Goal: Task Accomplishment & Management: Use online tool/utility

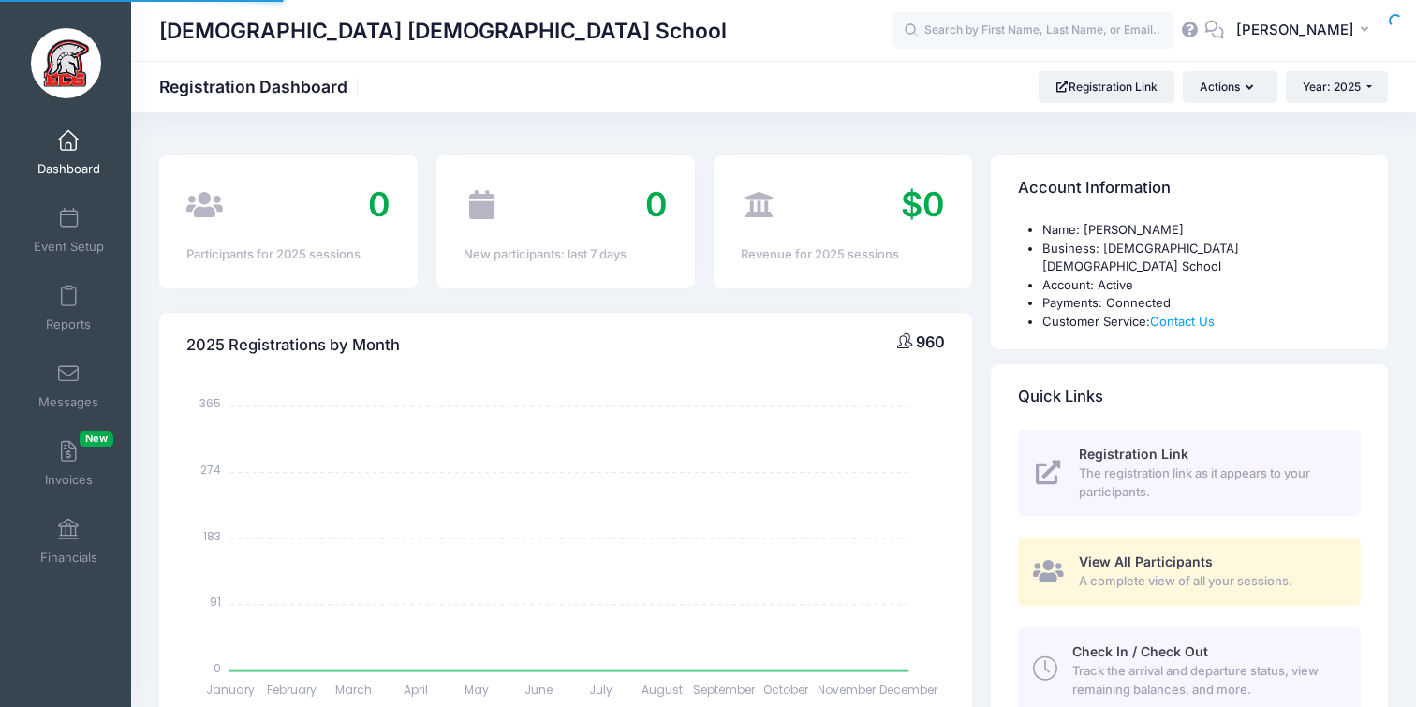
select select
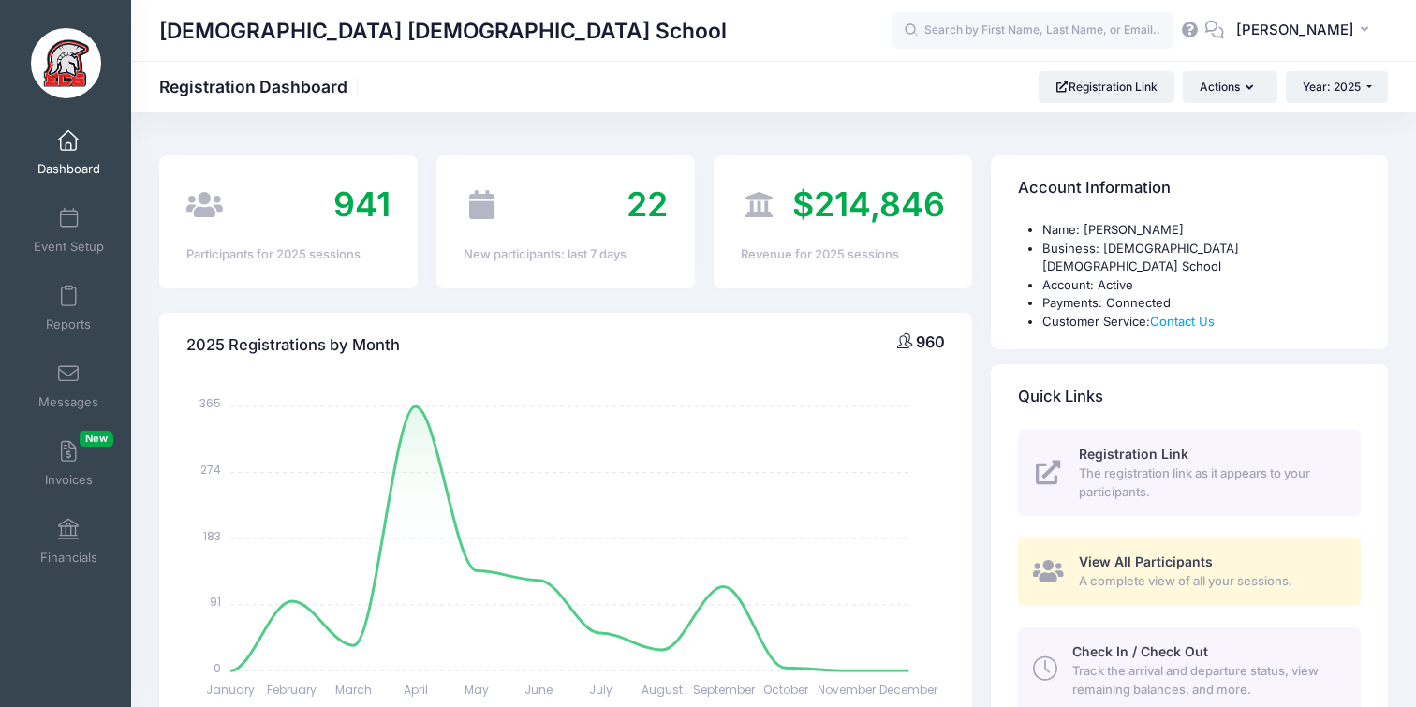
scroll to position [8, 0]
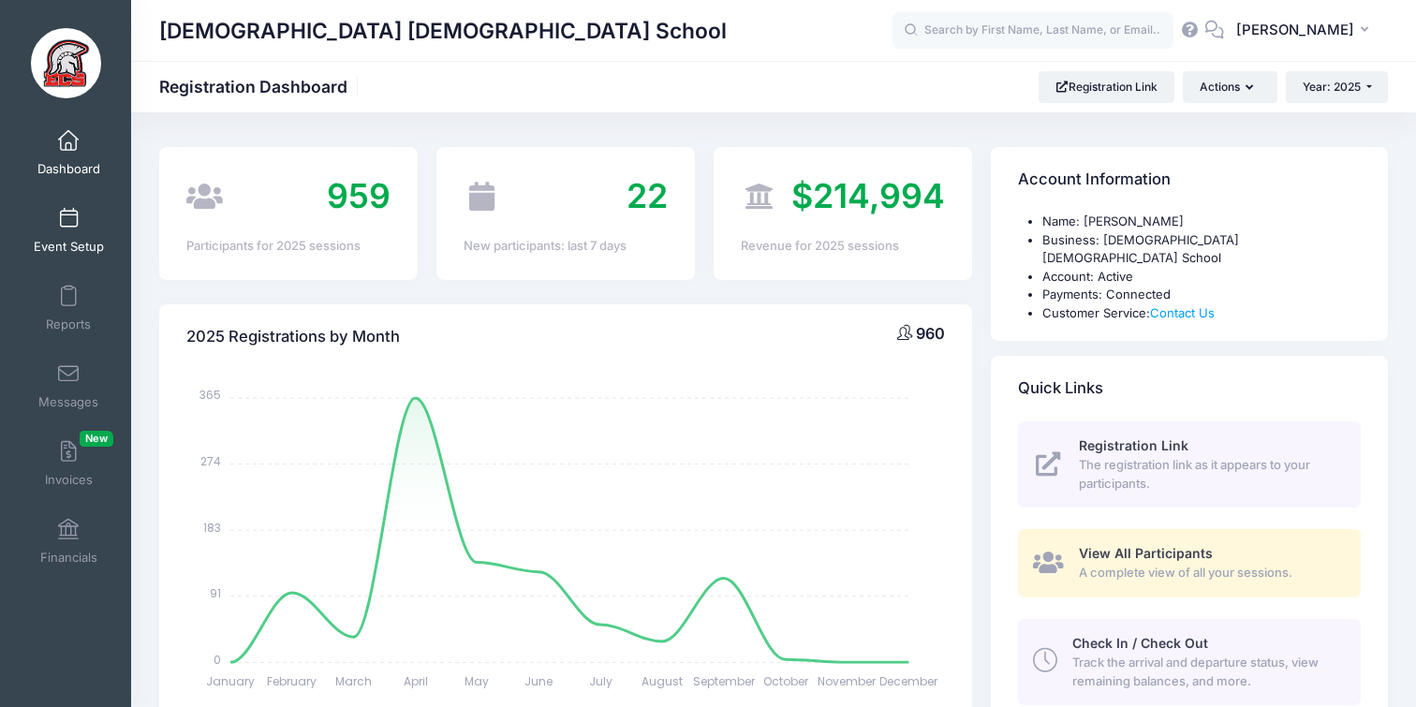
click at [83, 215] on link "Event Setup" at bounding box center [68, 231] width 89 height 66
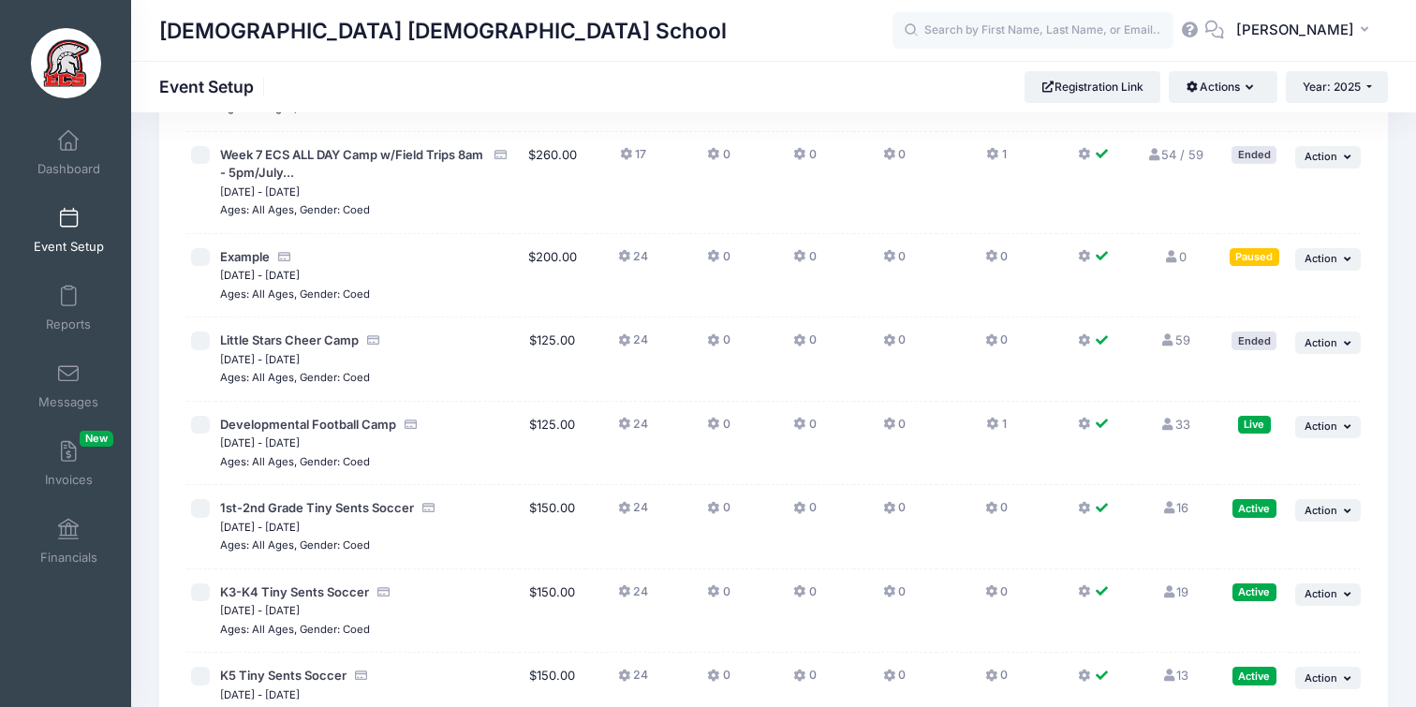
scroll to position [4286, 0]
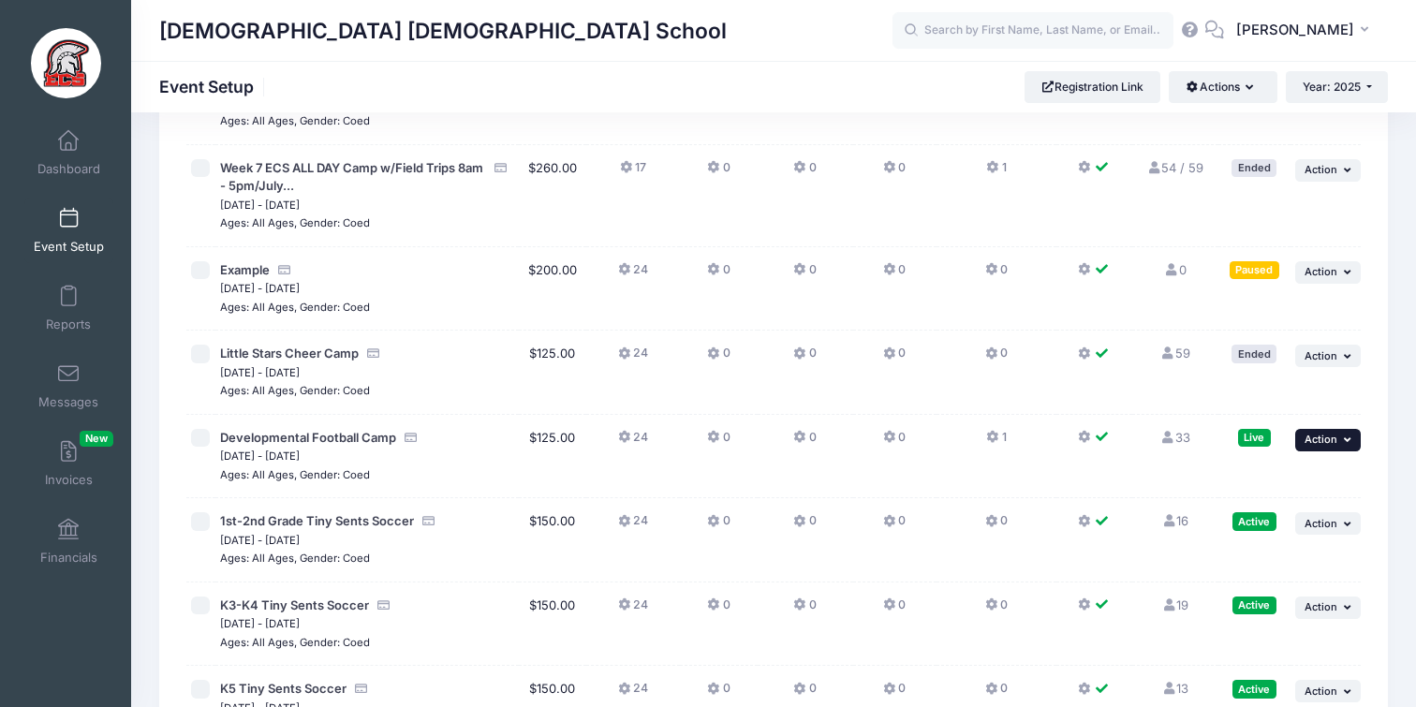
click at [1311, 439] on span "Action" at bounding box center [1321, 439] width 33 height 13
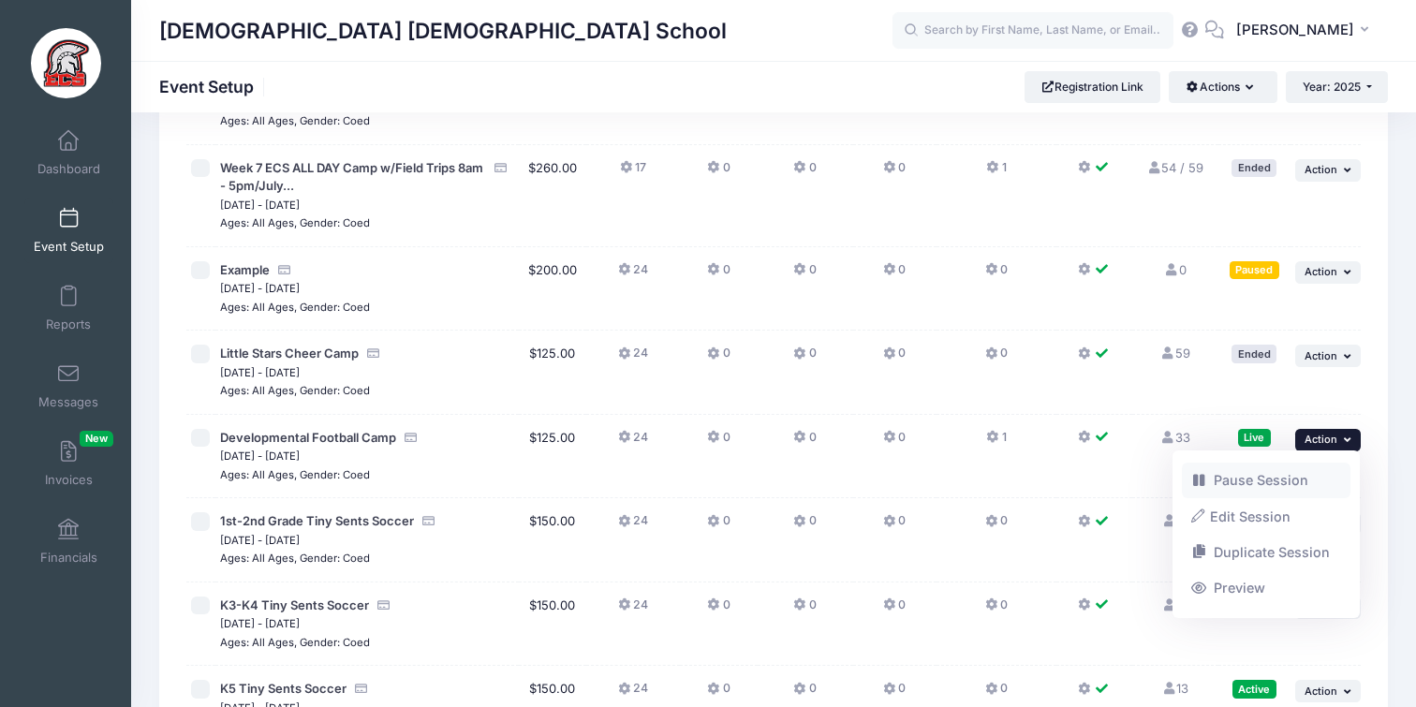
click at [1258, 470] on link "Pause Session" at bounding box center [1267, 481] width 170 height 36
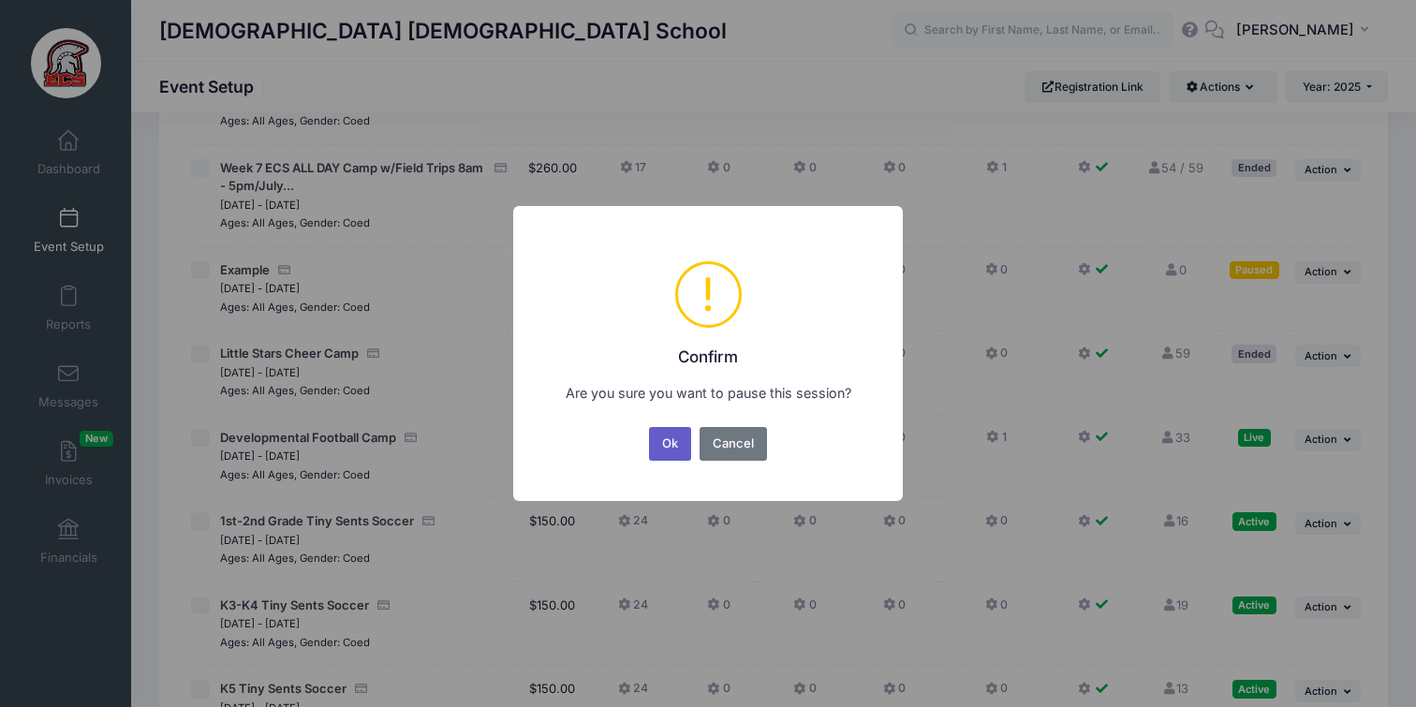
click at [671, 440] on button "Ok" at bounding box center [670, 444] width 43 height 34
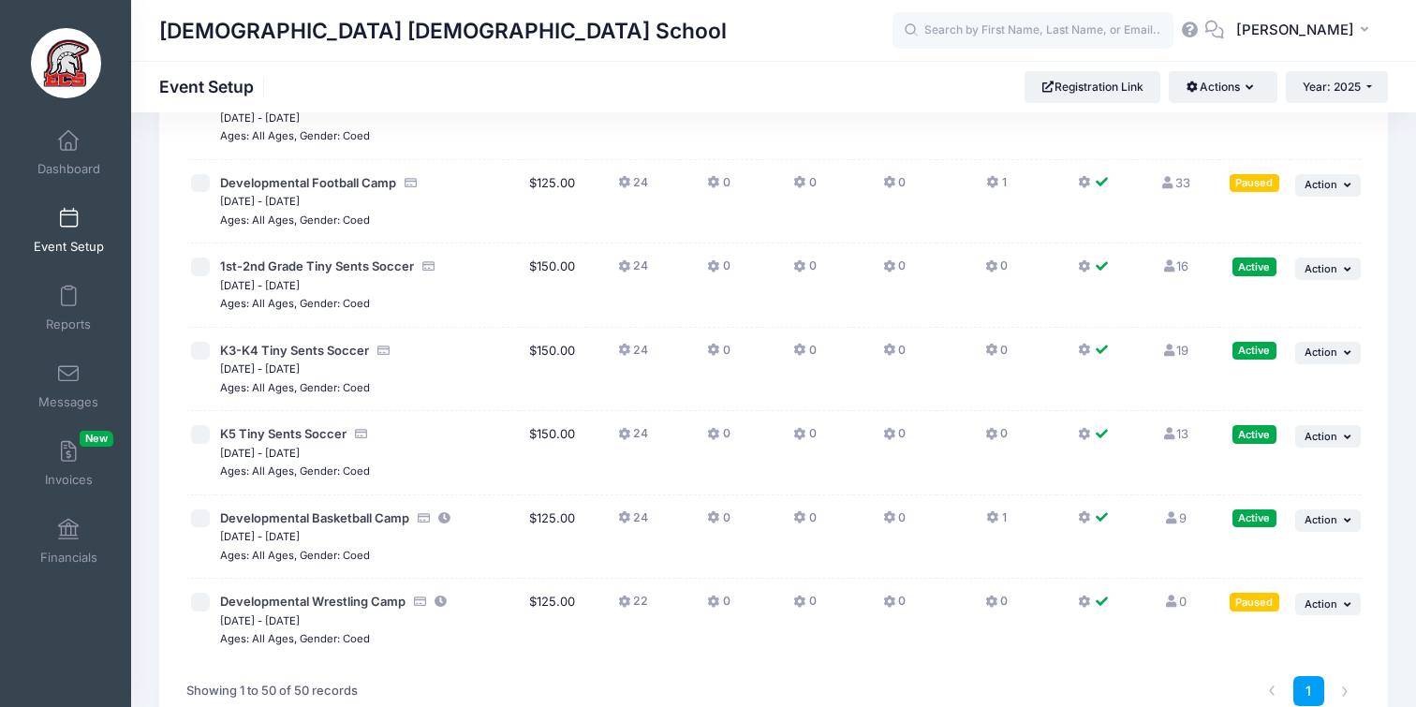
scroll to position [4539, 0]
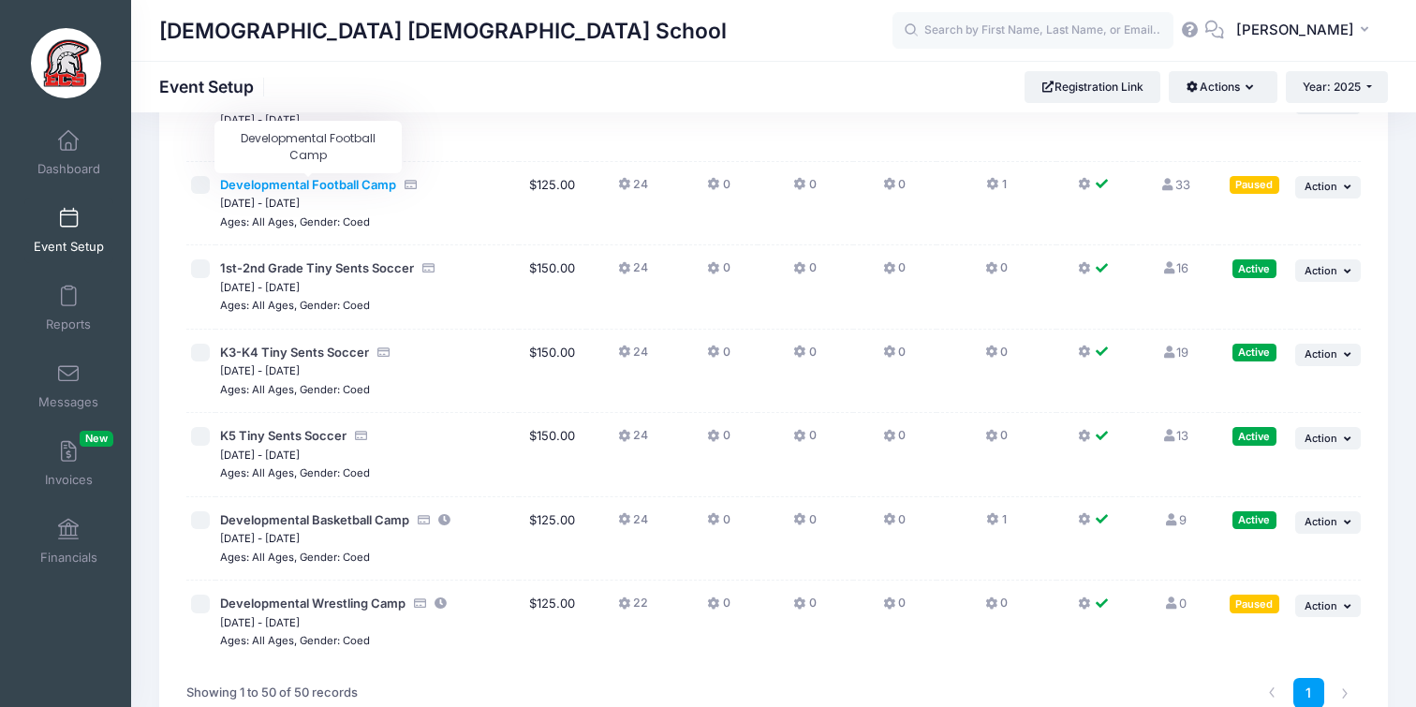
click at [359, 180] on span "Developmental Football Camp" at bounding box center [308, 184] width 176 height 15
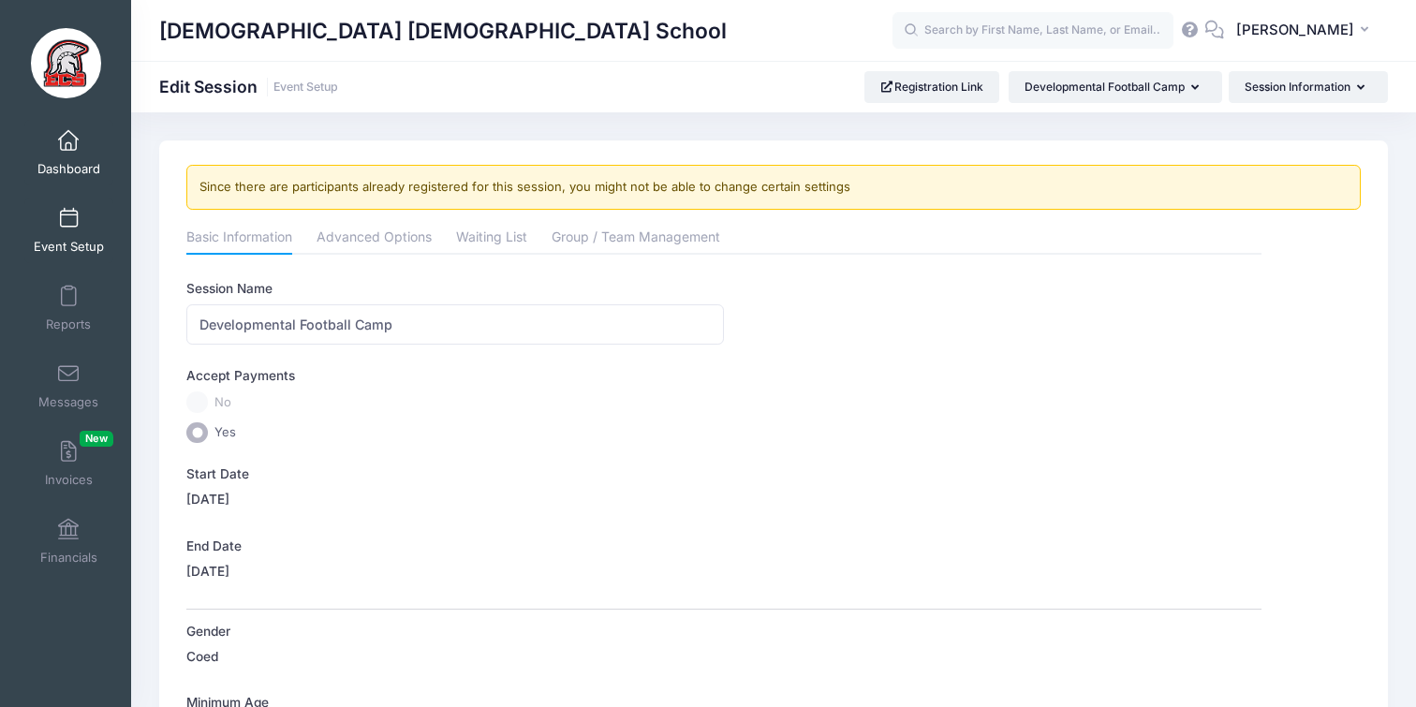
click at [67, 181] on link "Dashboard" at bounding box center [68, 153] width 89 height 66
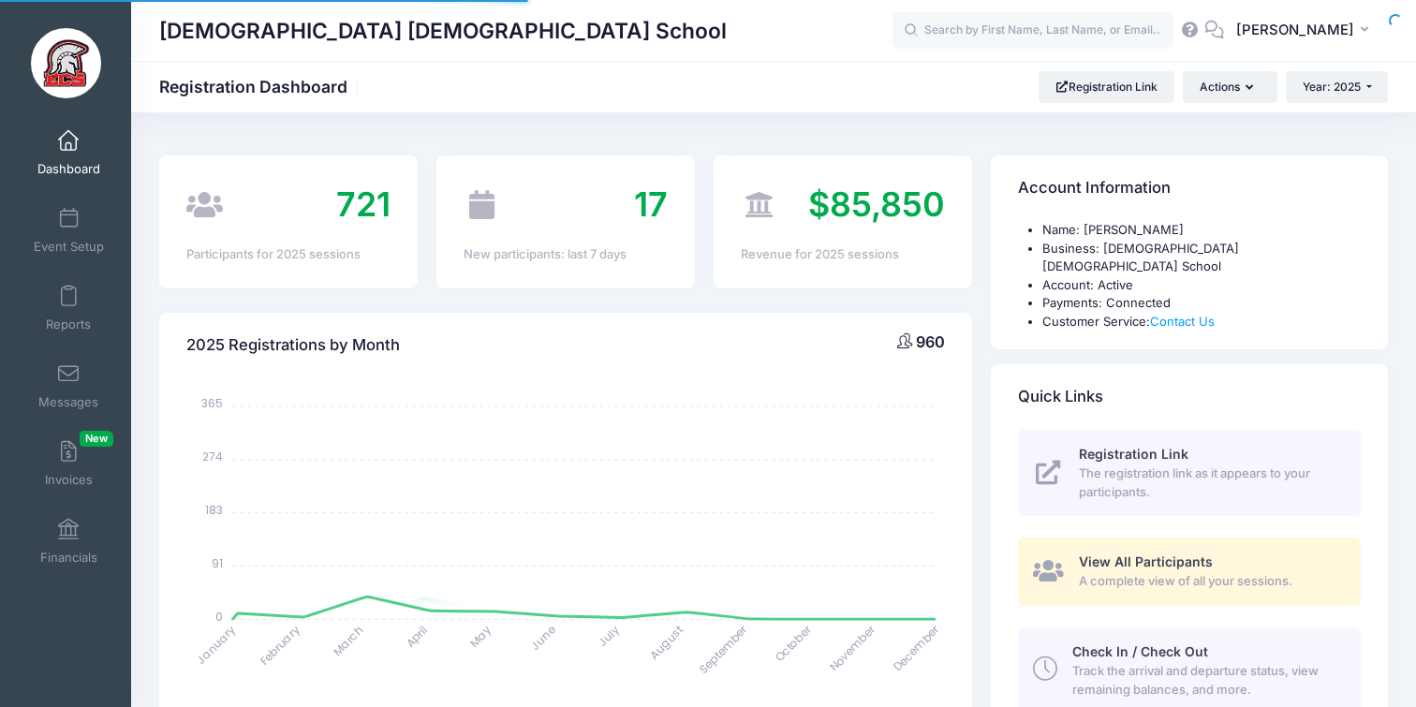
select select
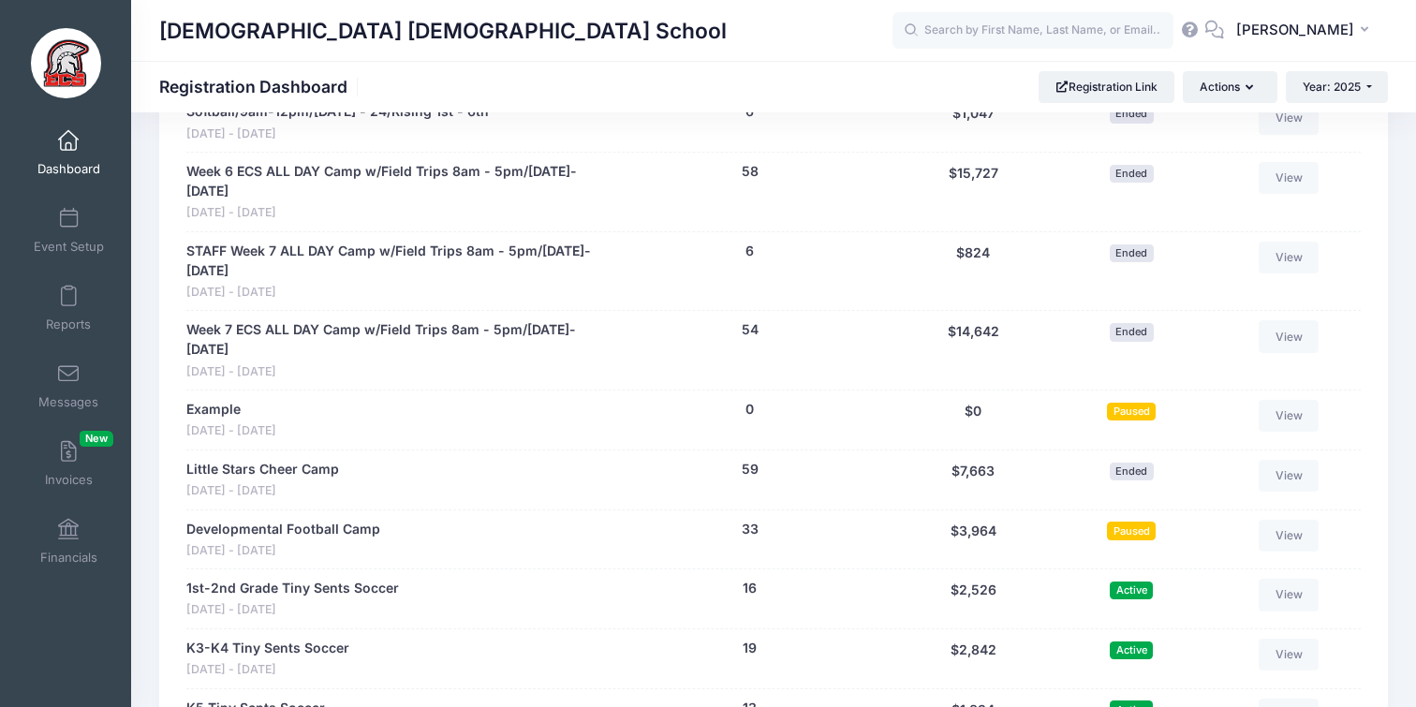
scroll to position [3813, 0]
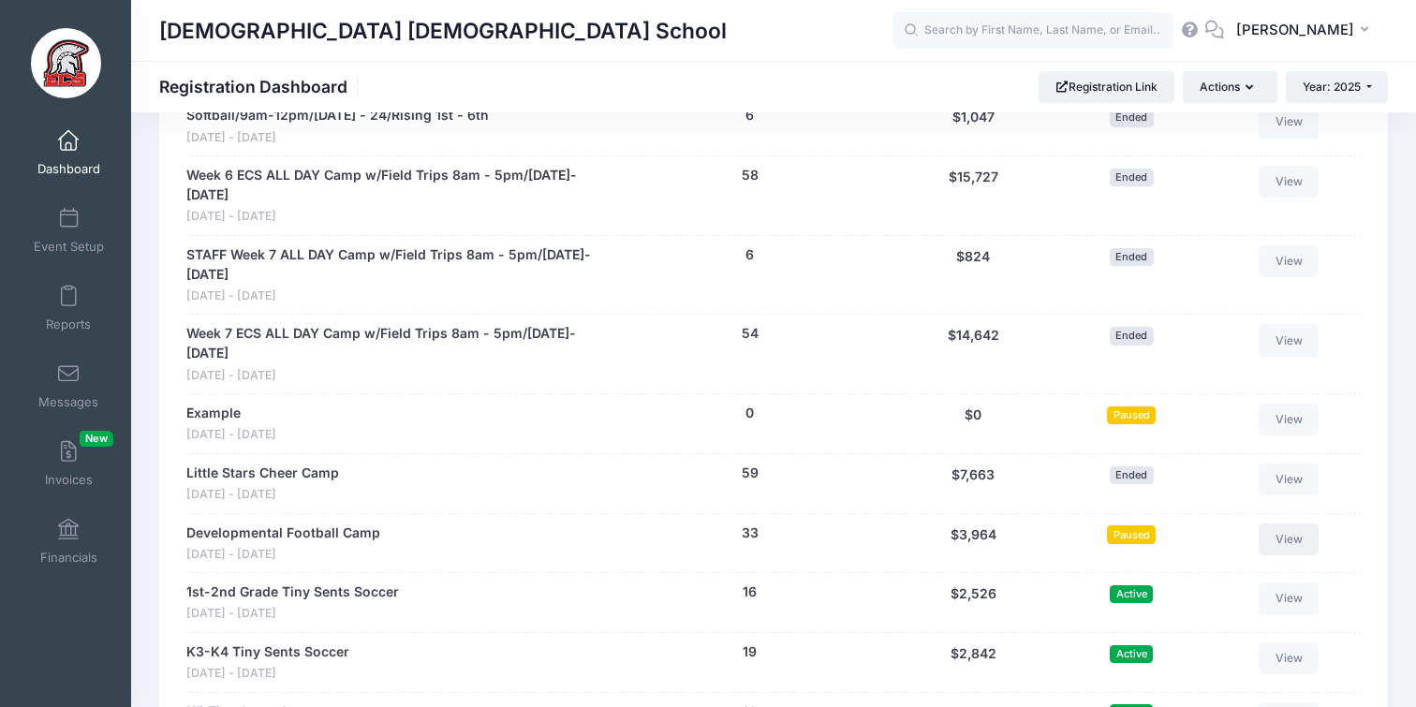
click at [1279, 524] on link "View" at bounding box center [1289, 540] width 60 height 32
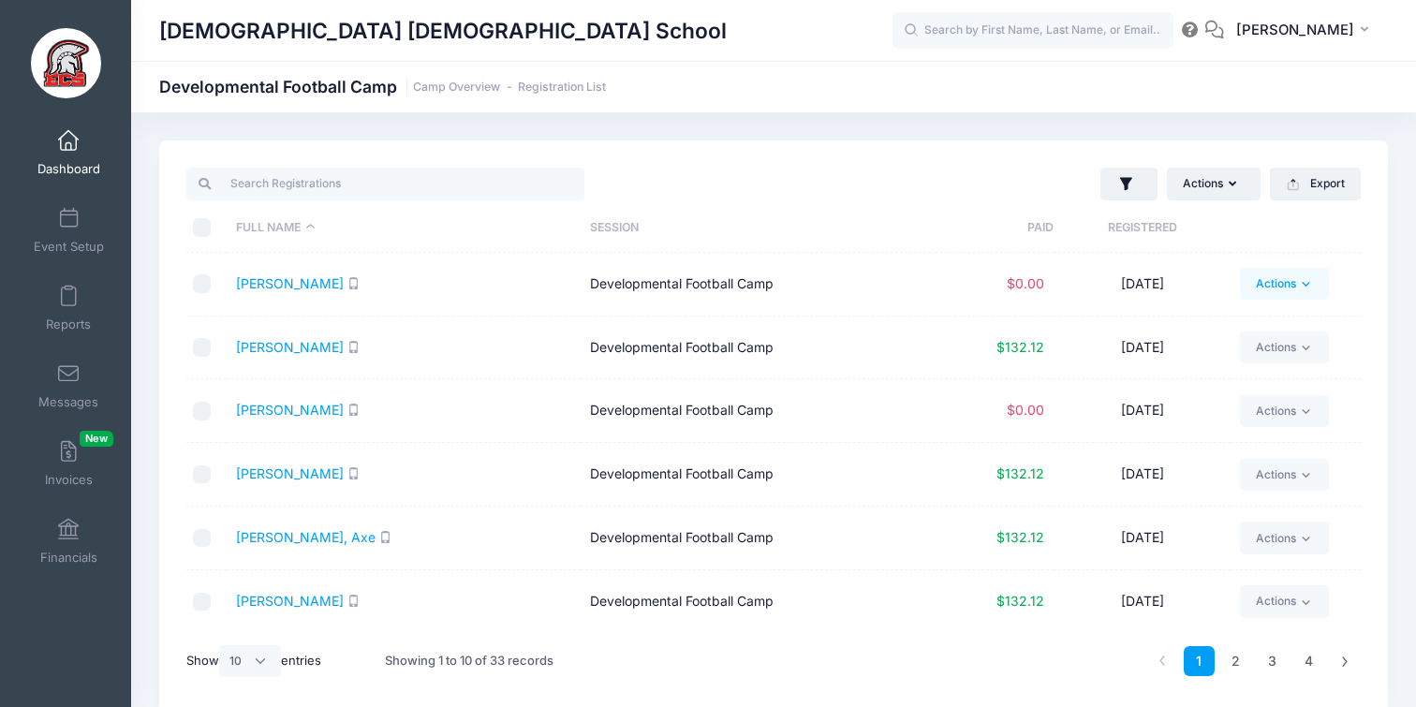
click at [1281, 281] on link "Actions" at bounding box center [1284, 284] width 89 height 32
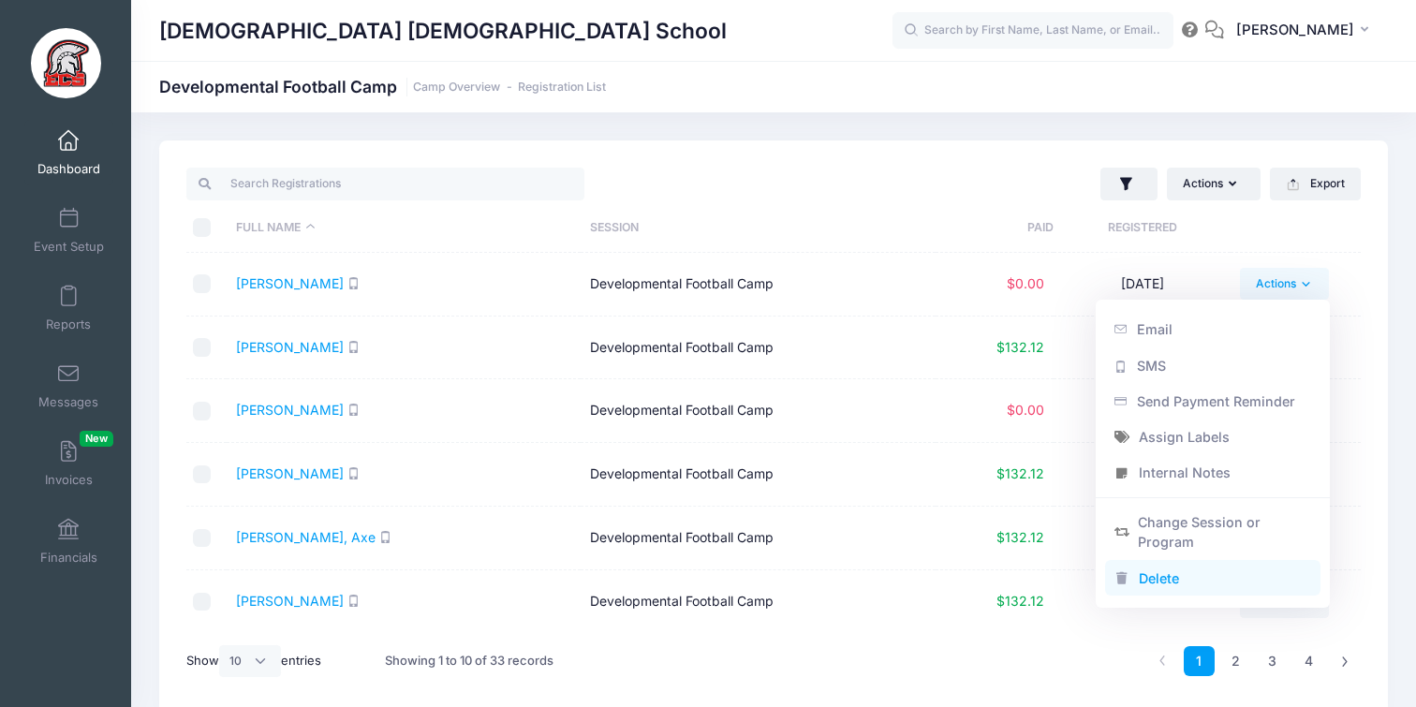
click at [1183, 576] on link "Delete" at bounding box center [1213, 578] width 216 height 36
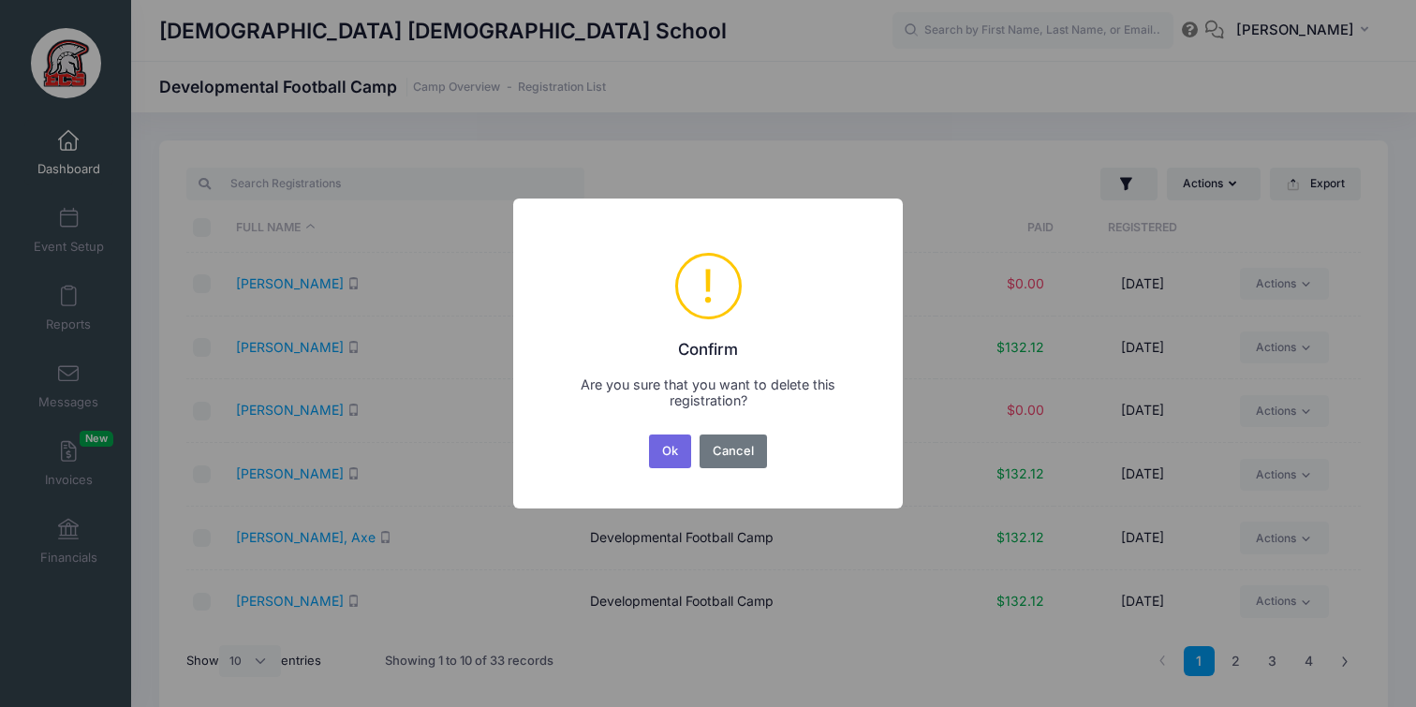
drag, startPoint x: 681, startPoint y: 449, endPoint x: 733, endPoint y: 434, distance: 54.6
click at [681, 448] on button "Ok" at bounding box center [670, 452] width 43 height 34
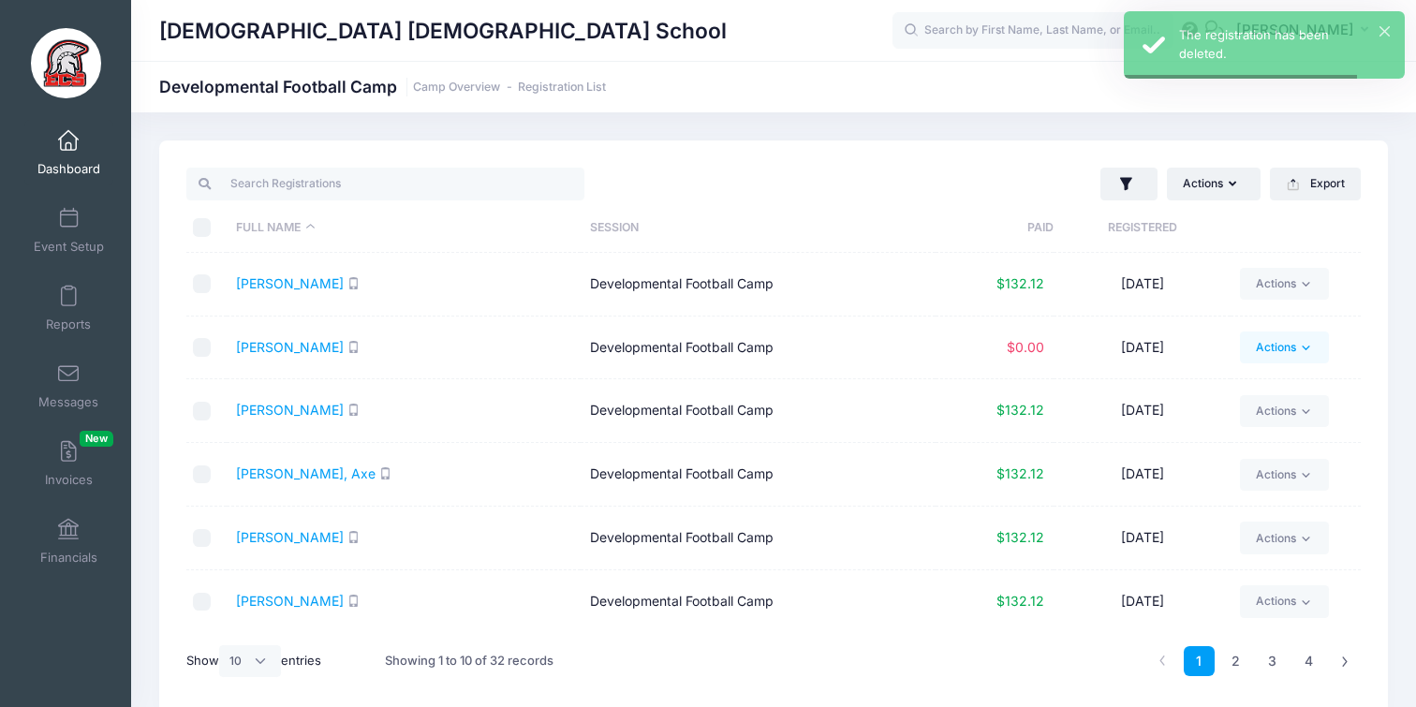
click at [1279, 355] on link "Actions" at bounding box center [1284, 348] width 89 height 32
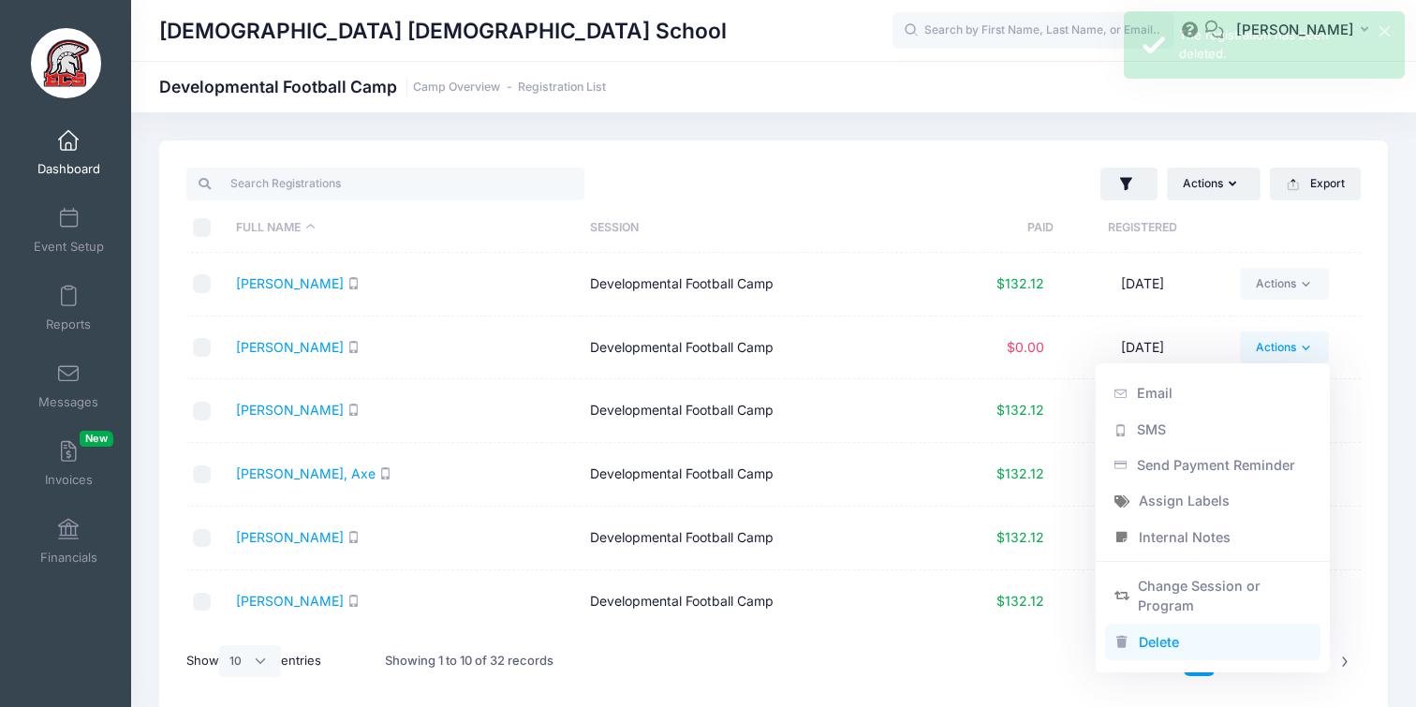
click at [1159, 643] on link "Delete" at bounding box center [1213, 642] width 216 height 36
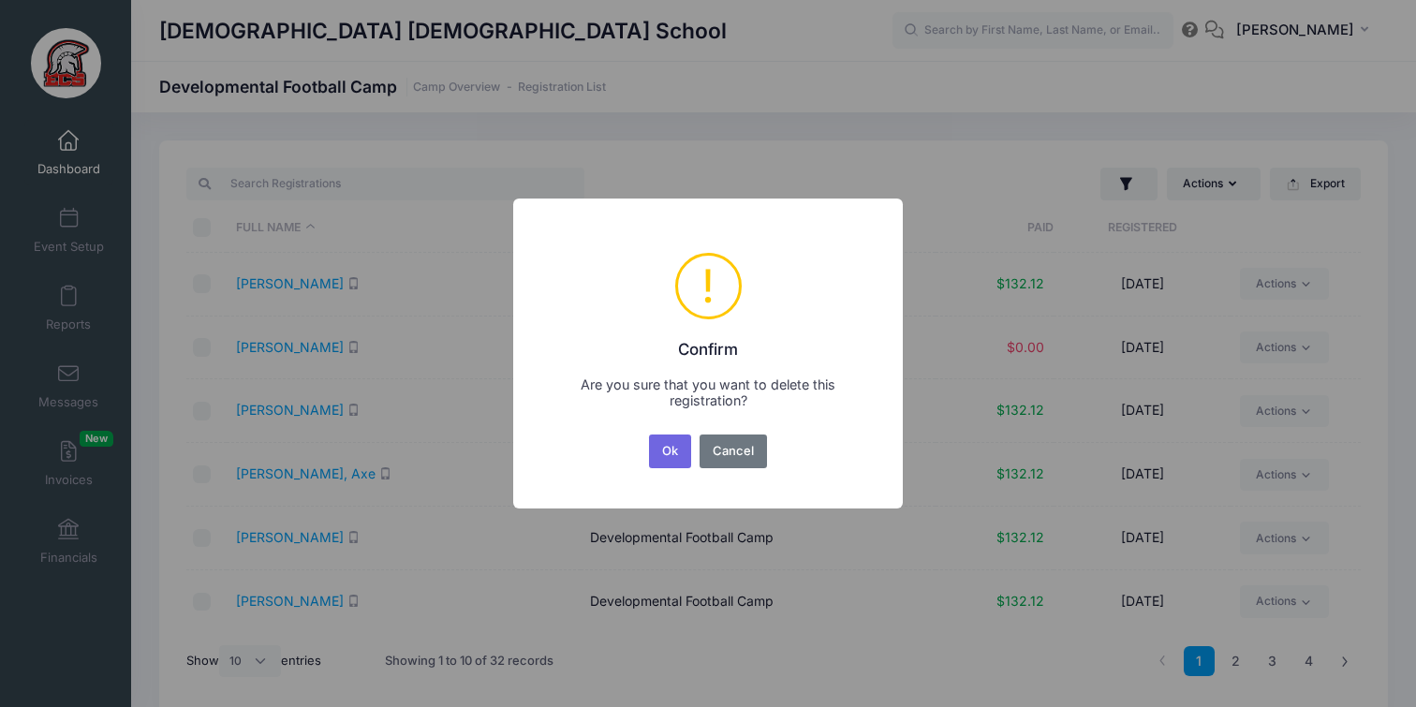
drag, startPoint x: 668, startPoint y: 453, endPoint x: 746, endPoint y: 437, distance: 79.6
click at [669, 452] on button "Ok" at bounding box center [670, 452] width 43 height 34
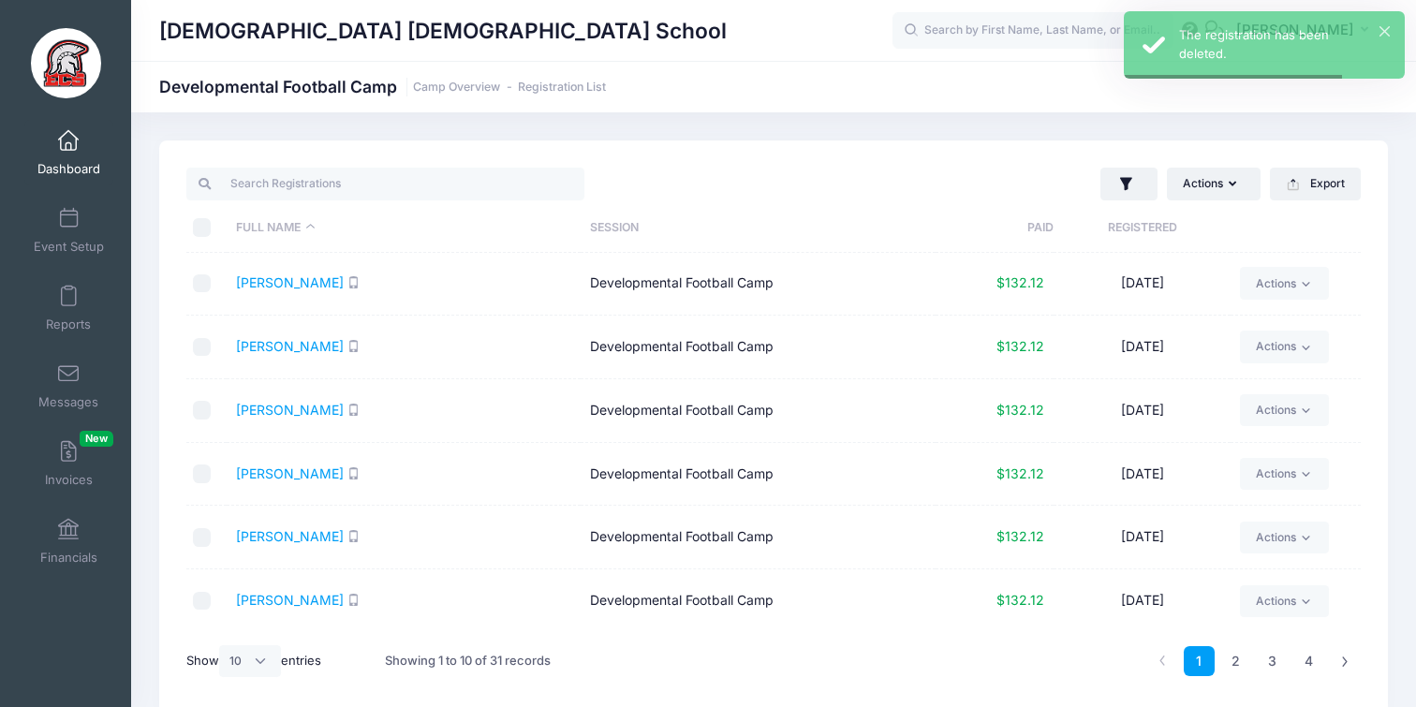
scroll to position [79, 0]
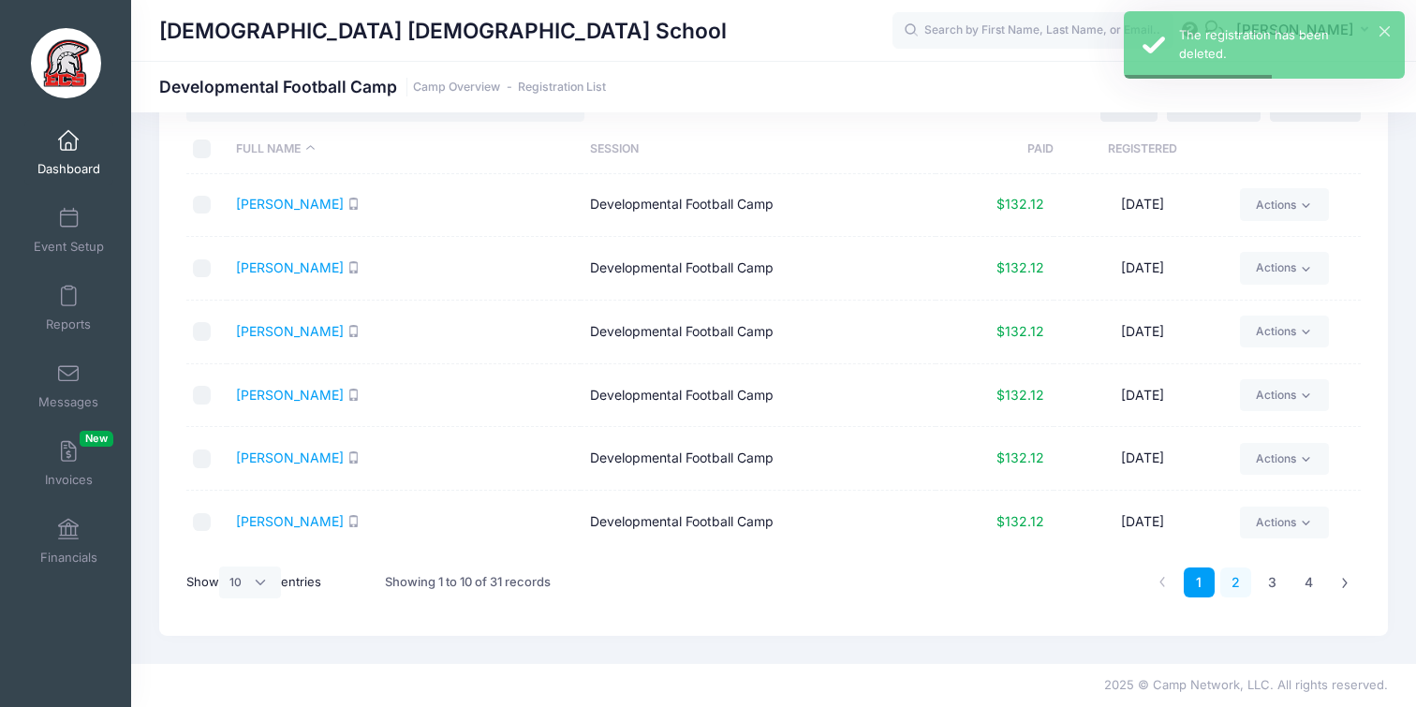
click at [1235, 586] on link "2" at bounding box center [1236, 583] width 31 height 31
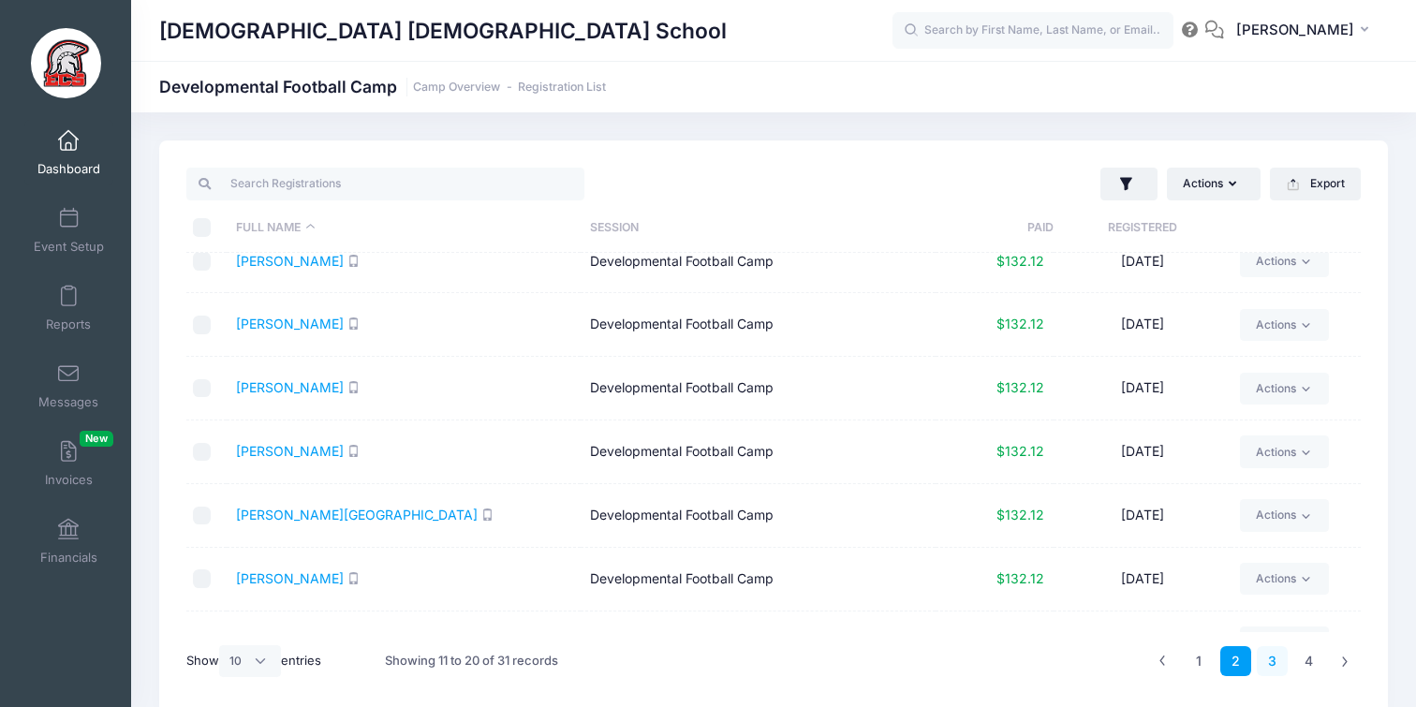
scroll to position [255, 0]
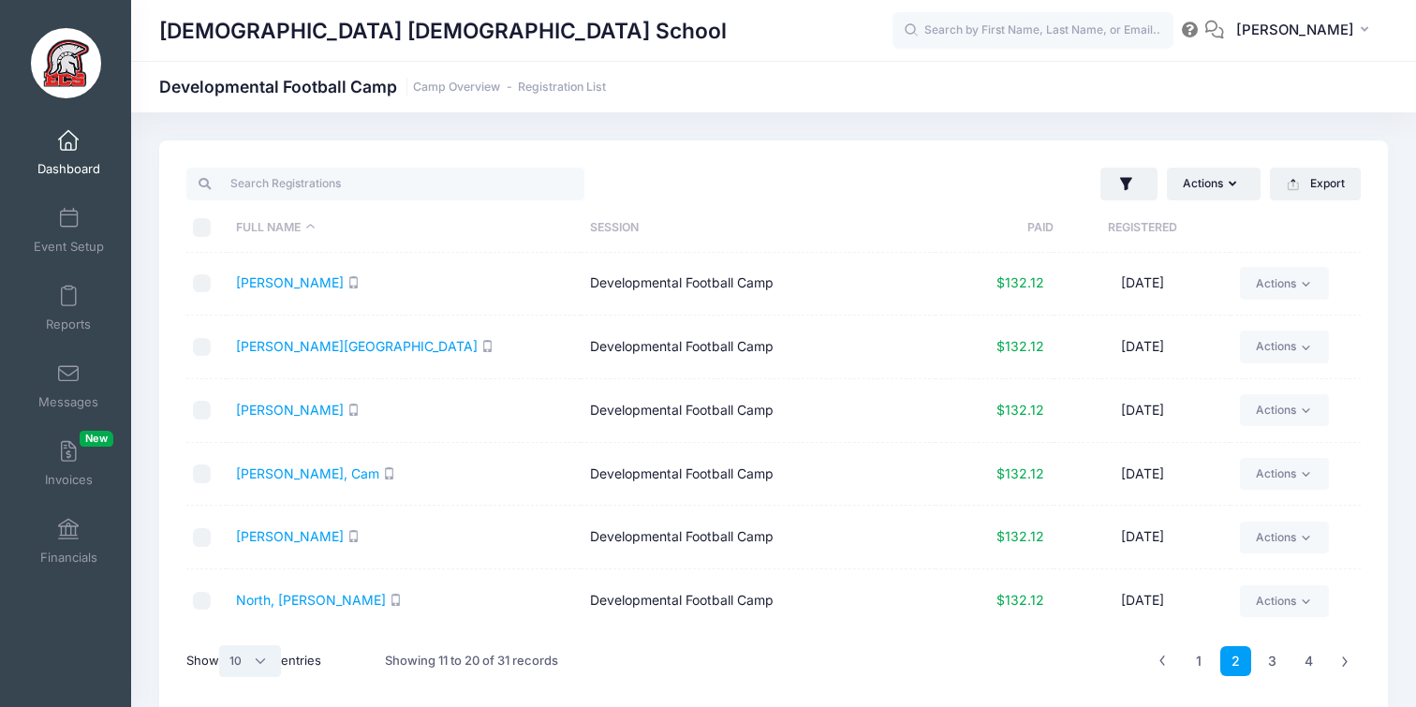
click at [256, 661] on select "All 10 25 50" at bounding box center [250, 661] width 62 height 32
select select "50"
click at [222, 645] on select "All 10 25 50" at bounding box center [250, 661] width 62 height 32
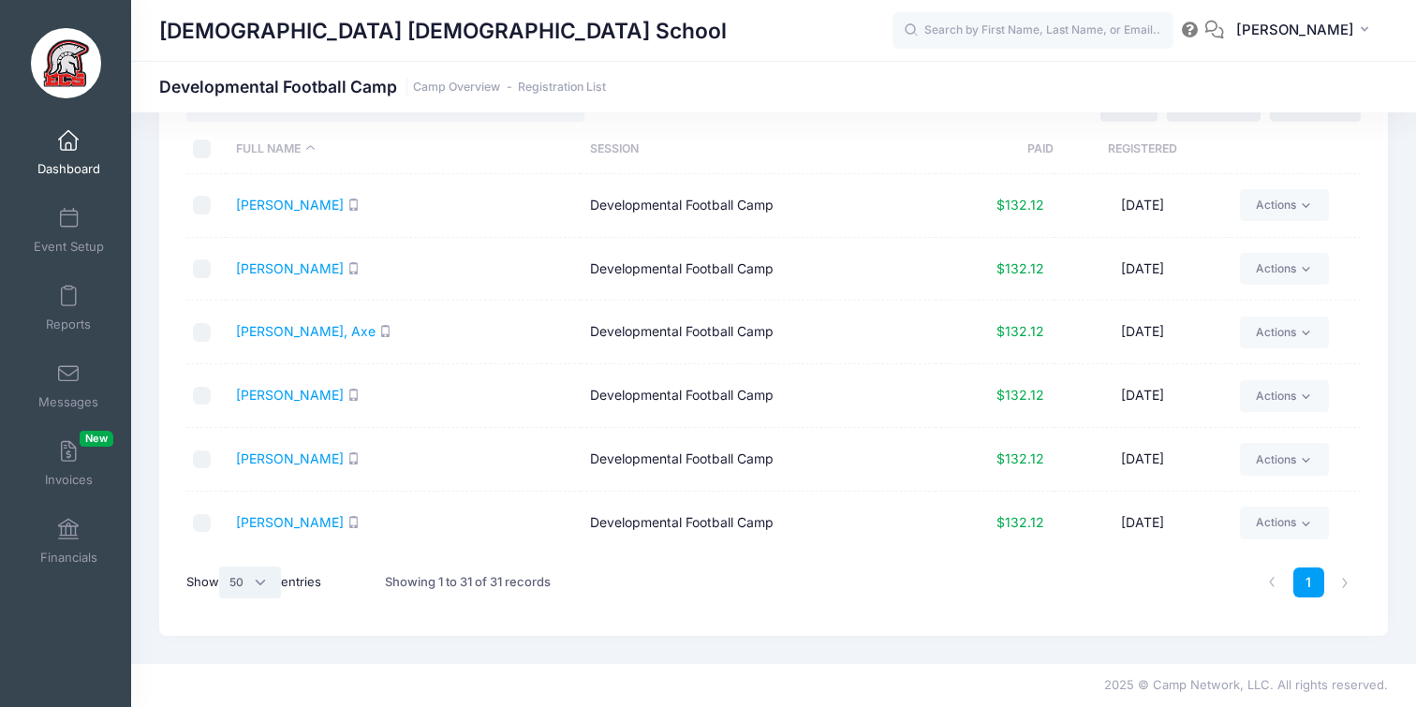
scroll to position [0, 0]
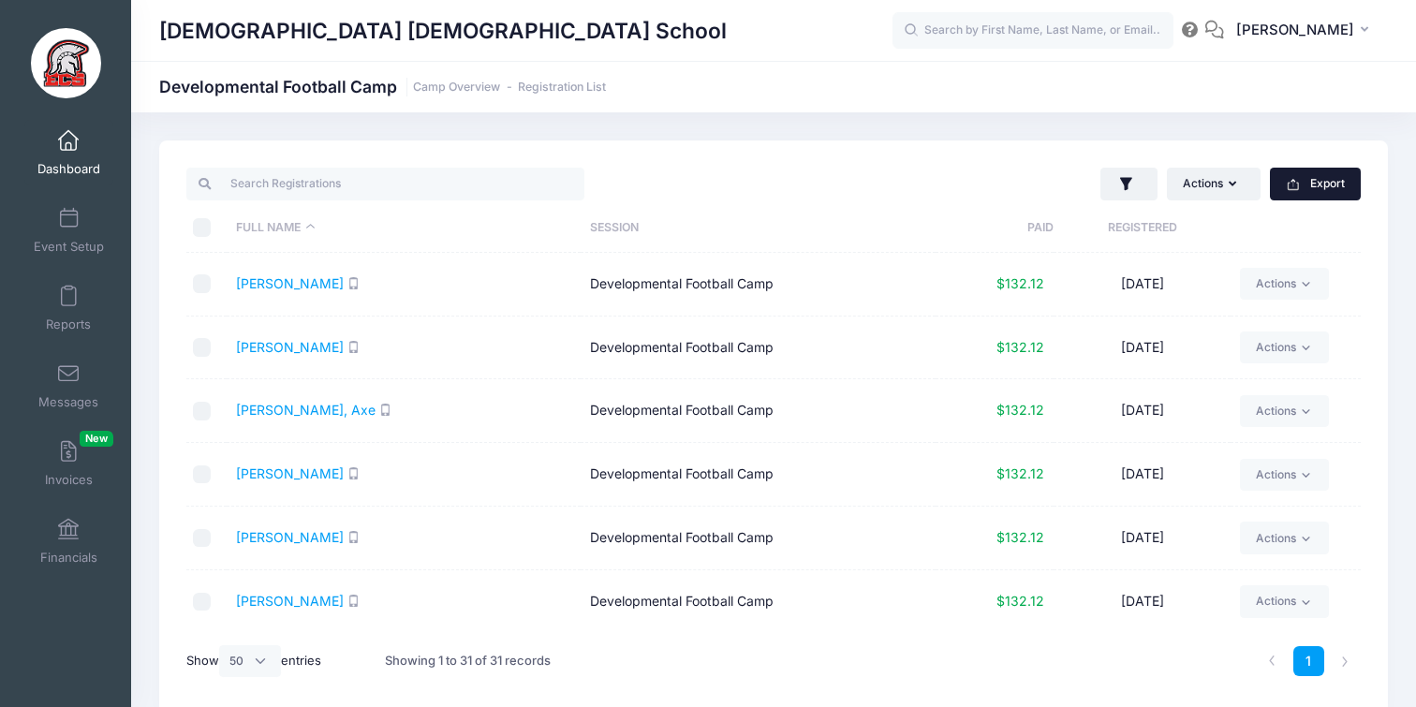
click at [1311, 181] on button "Export" at bounding box center [1315, 184] width 91 height 32
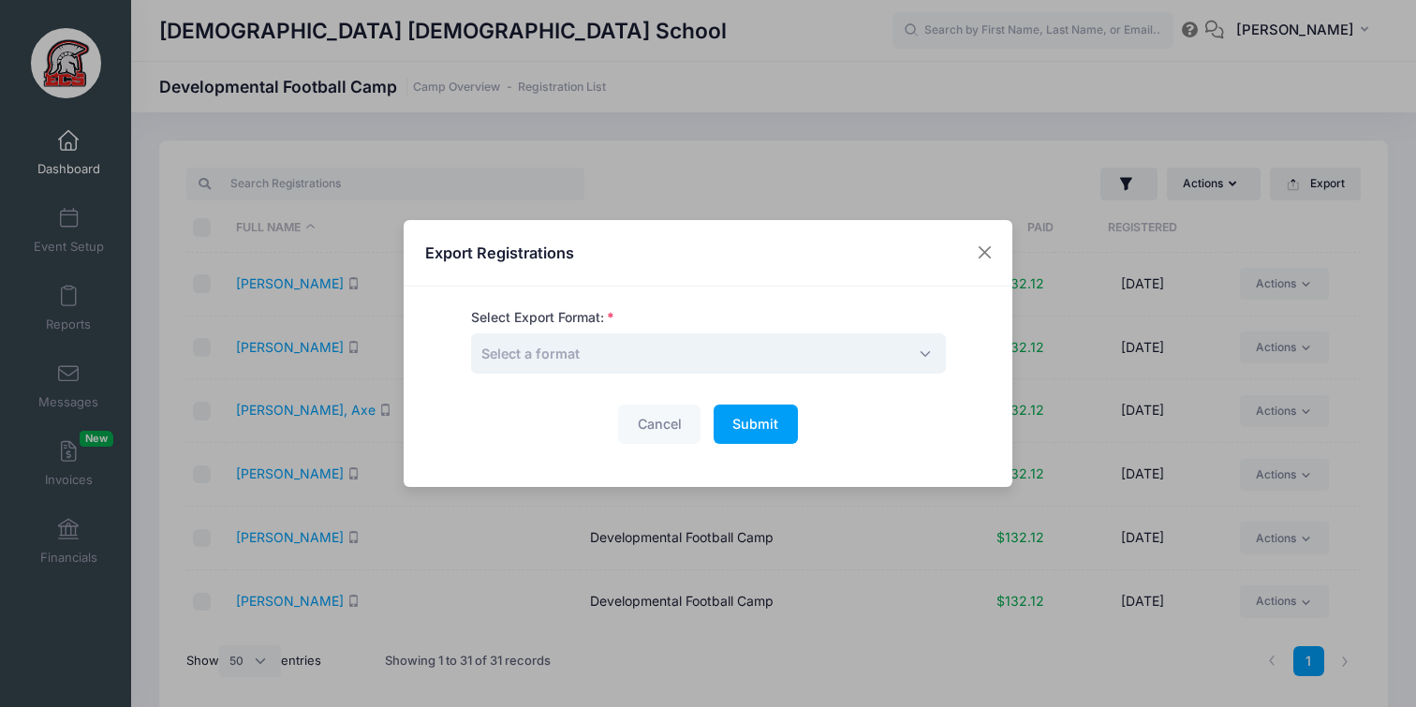
click at [674, 343] on span "Select a format" at bounding box center [708, 353] width 475 height 40
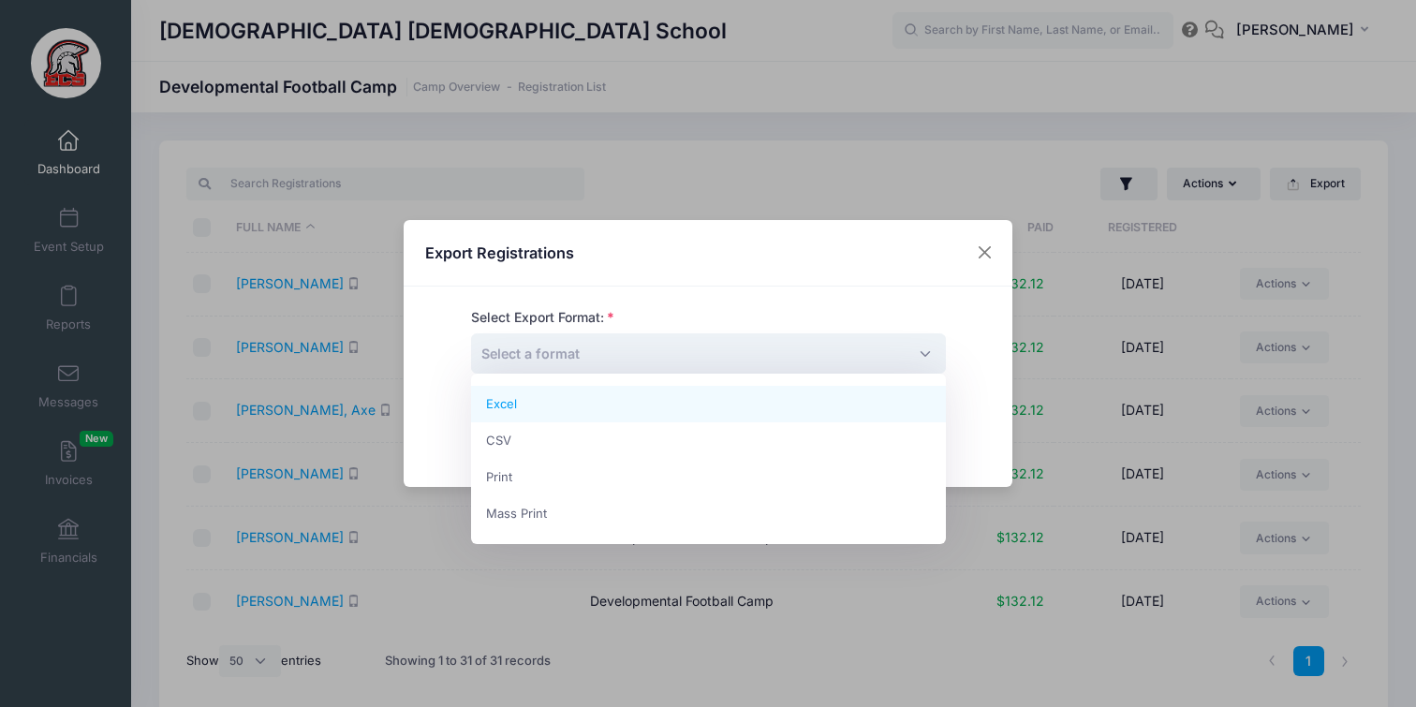
select select "excel"
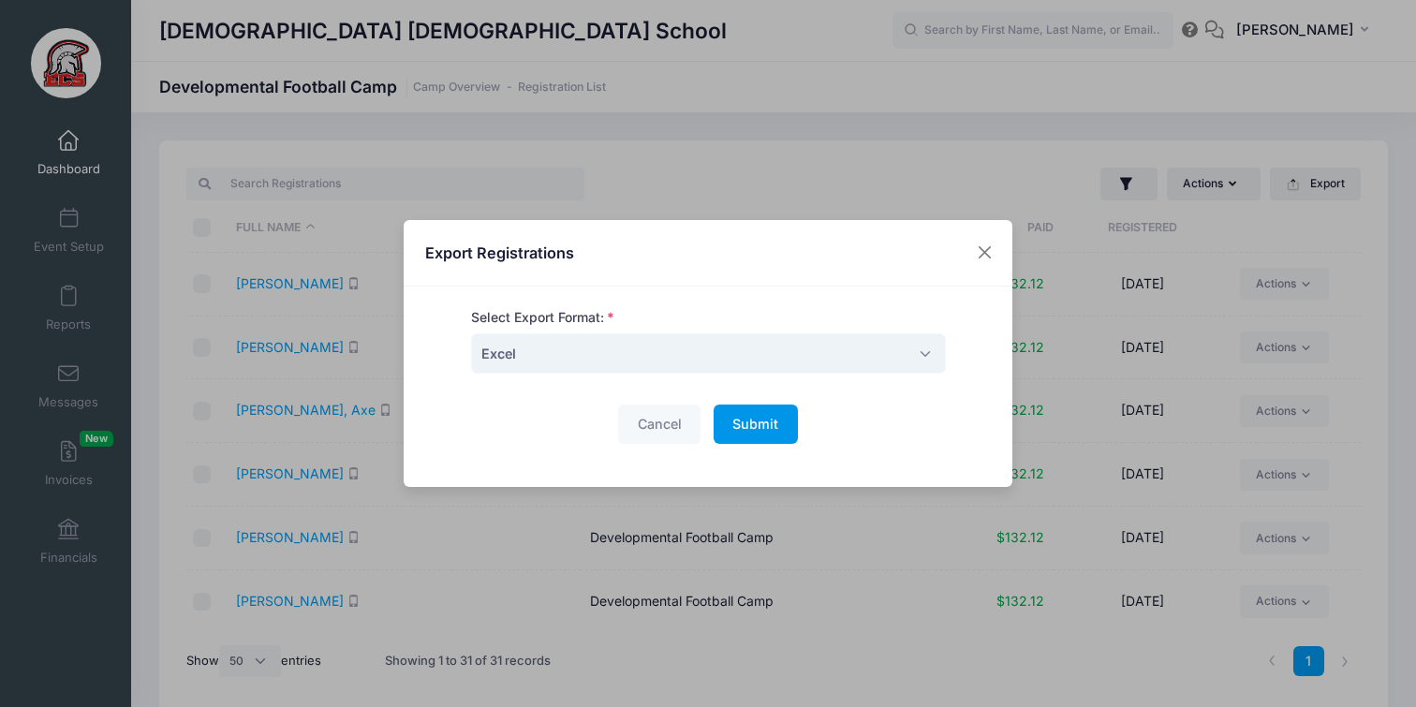
click at [774, 421] on span "Submit" at bounding box center [756, 424] width 46 height 16
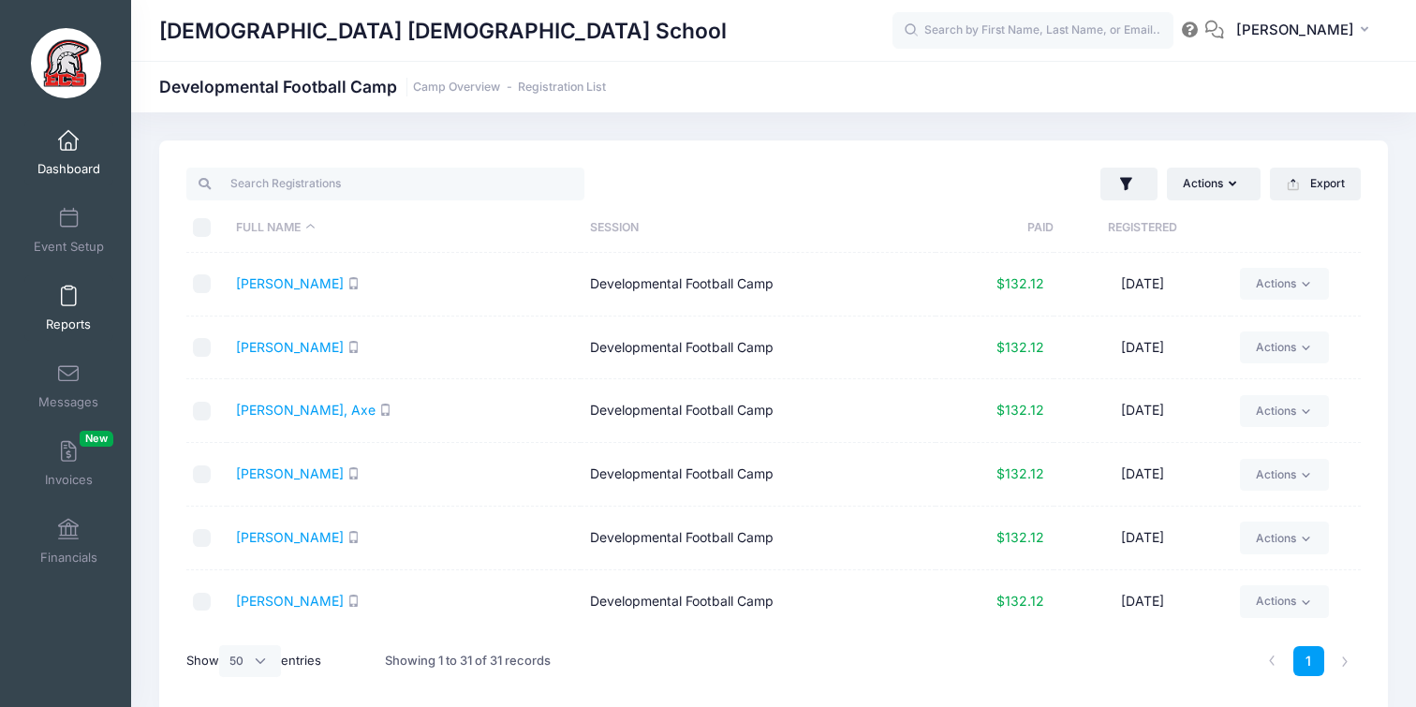
click at [59, 311] on link "Reports" at bounding box center [68, 308] width 89 height 66
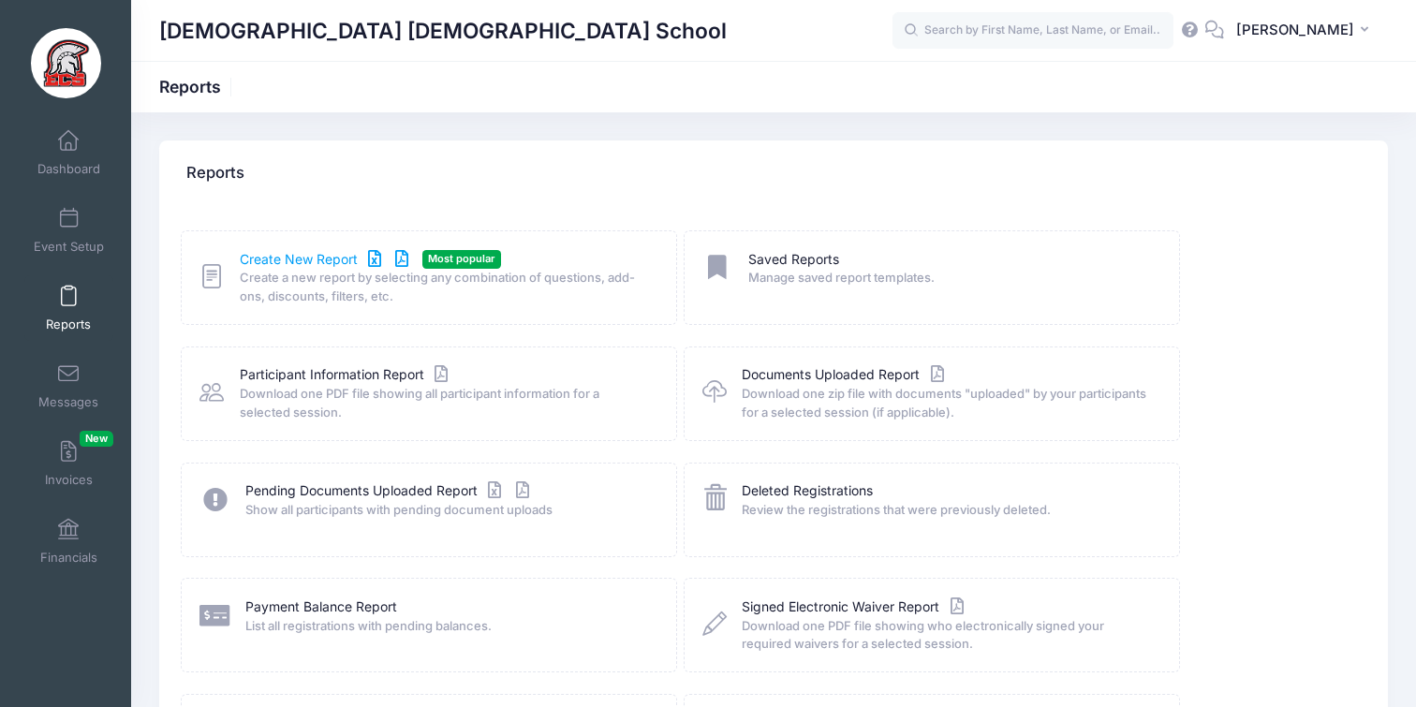
click at [295, 253] on link "Create New Report" at bounding box center [327, 260] width 174 height 20
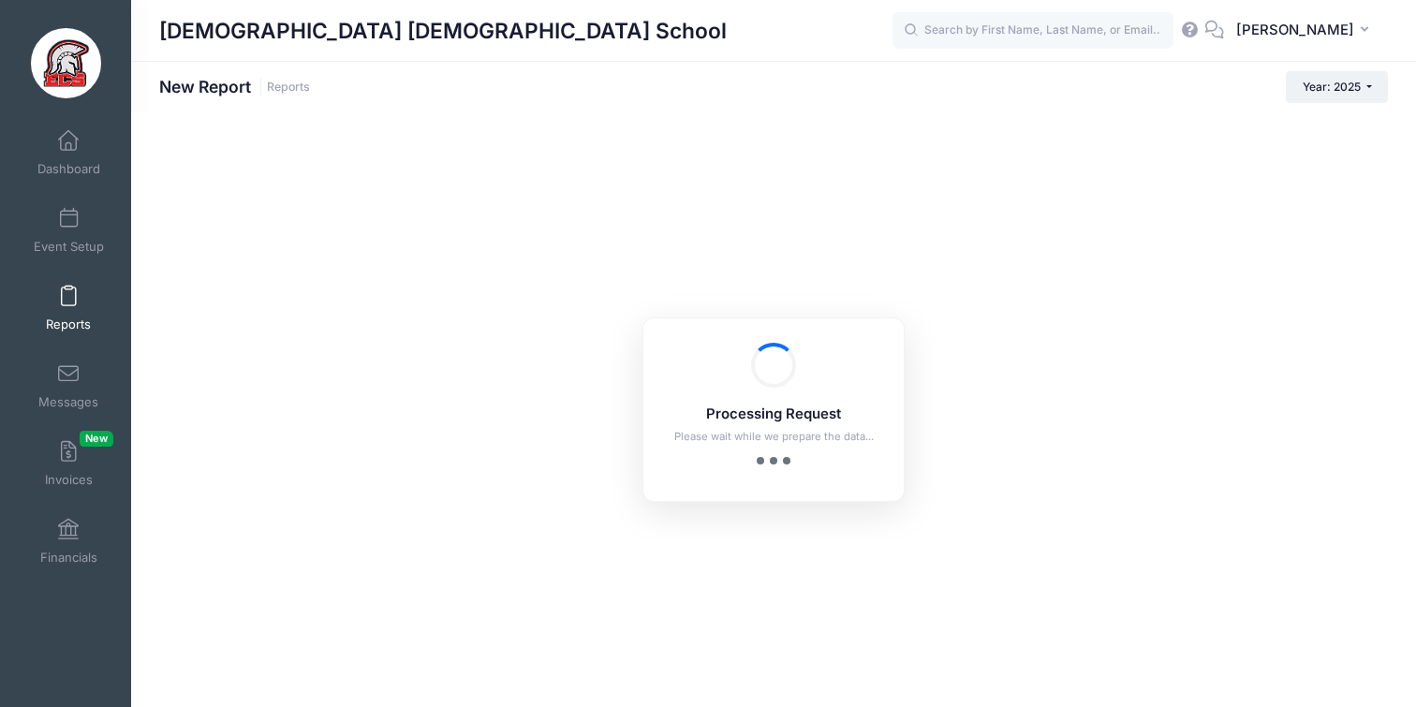
checkbox input "true"
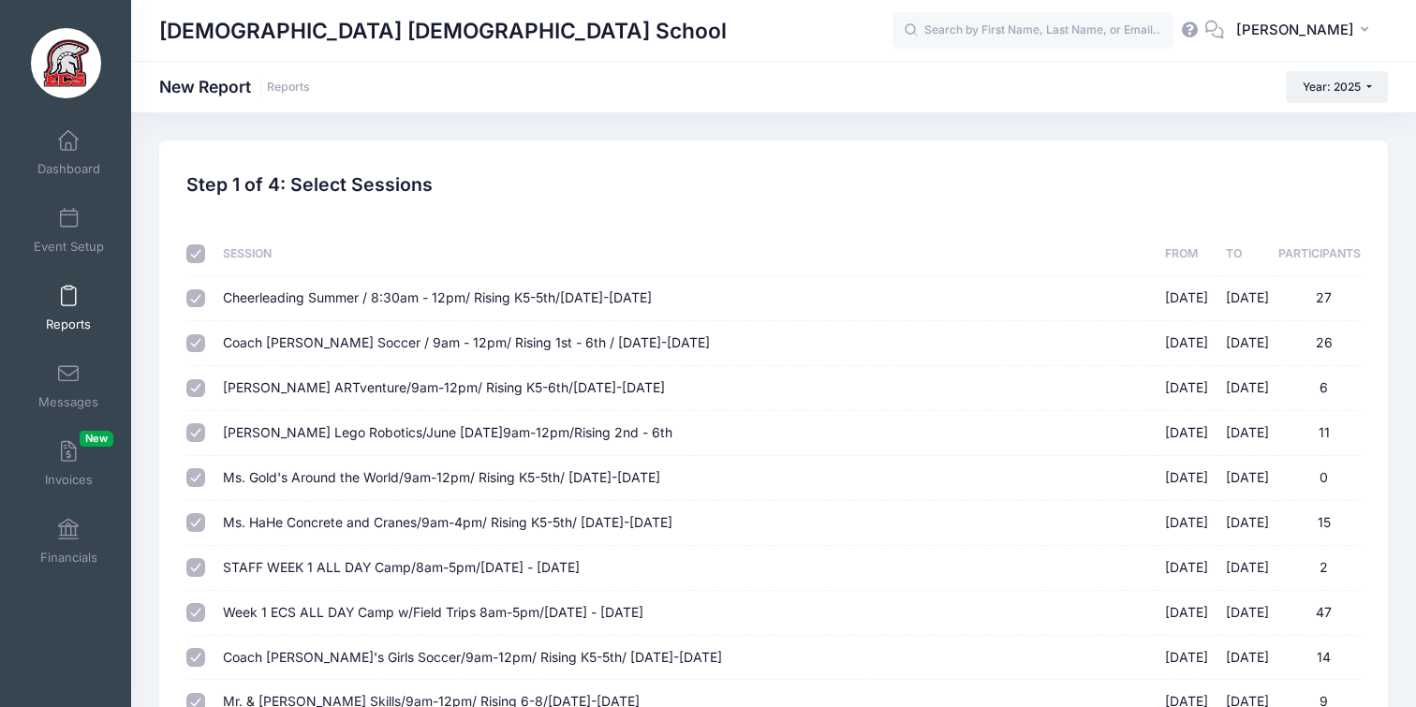
click at [189, 257] on input "checkbox" at bounding box center [195, 253] width 19 height 19
checkbox input "false"
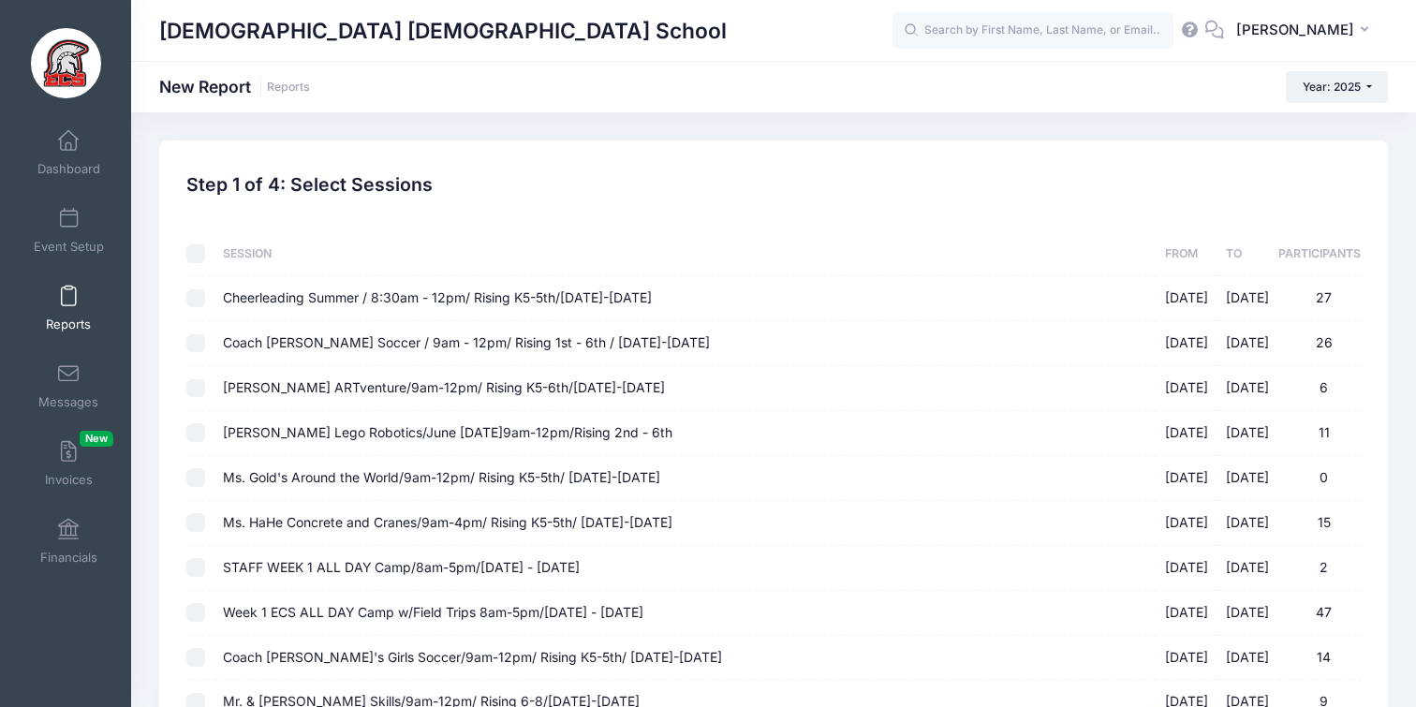
checkbox input "false"
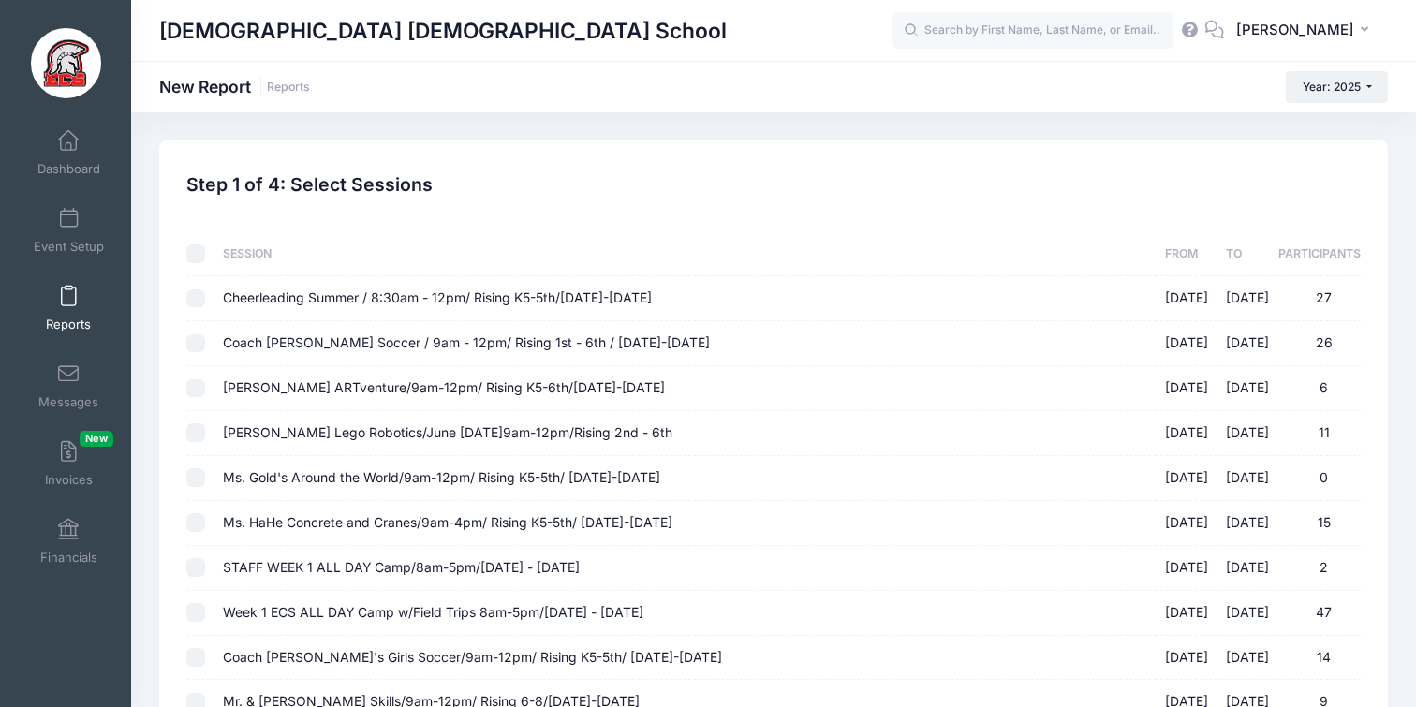
checkbox input "false"
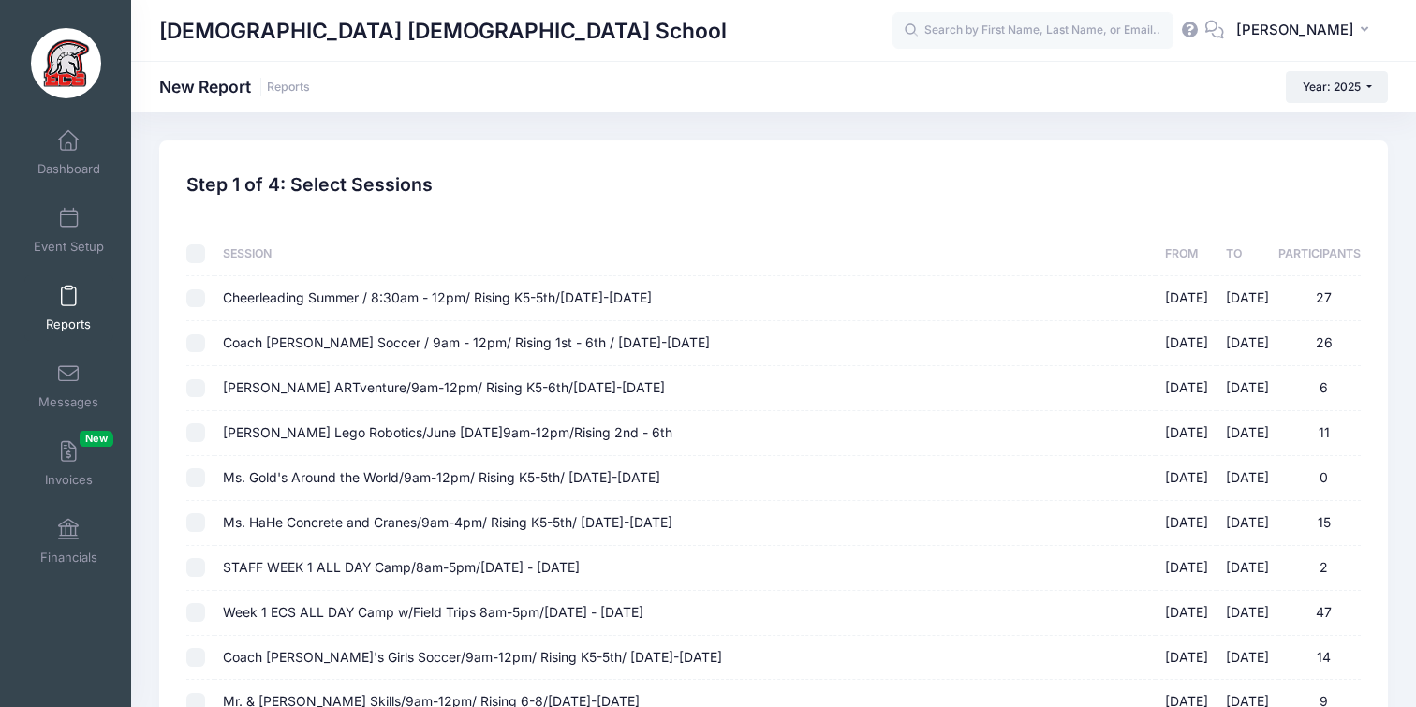
checkbox input "false"
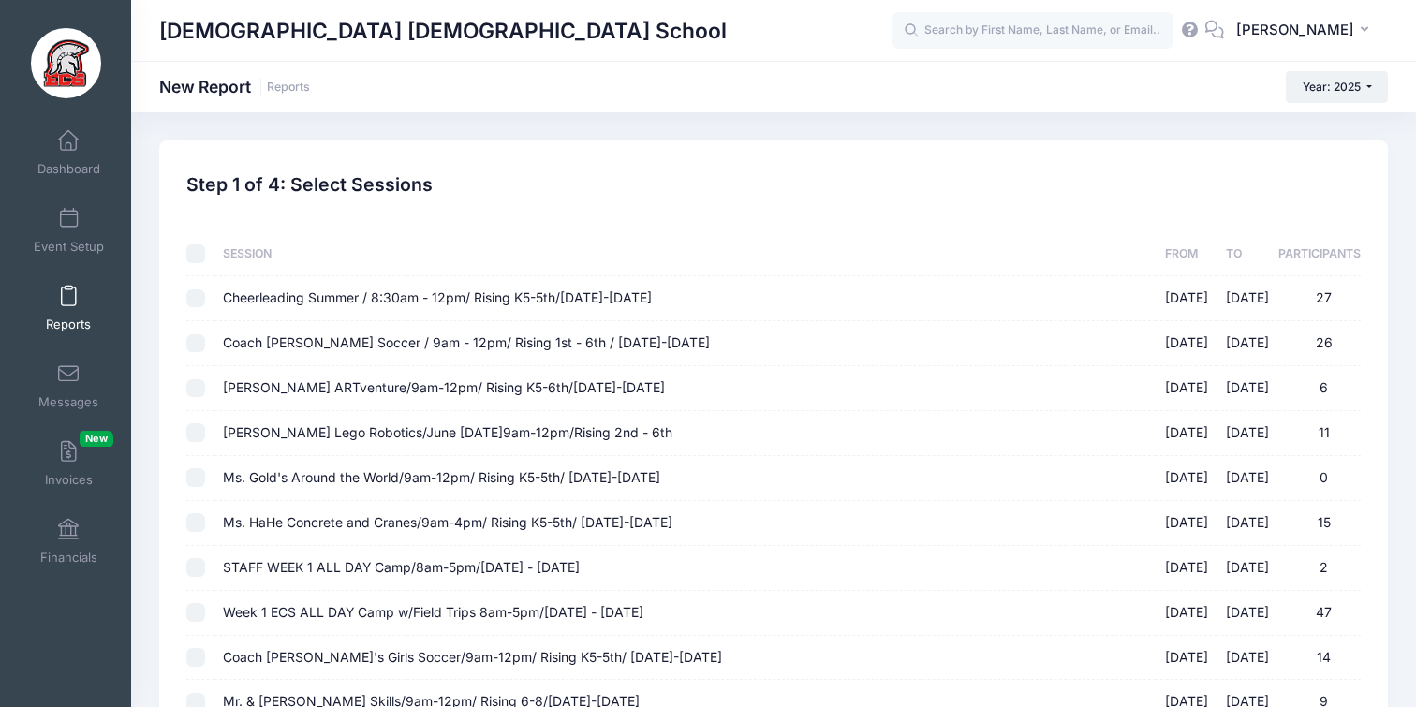
checkbox input "false"
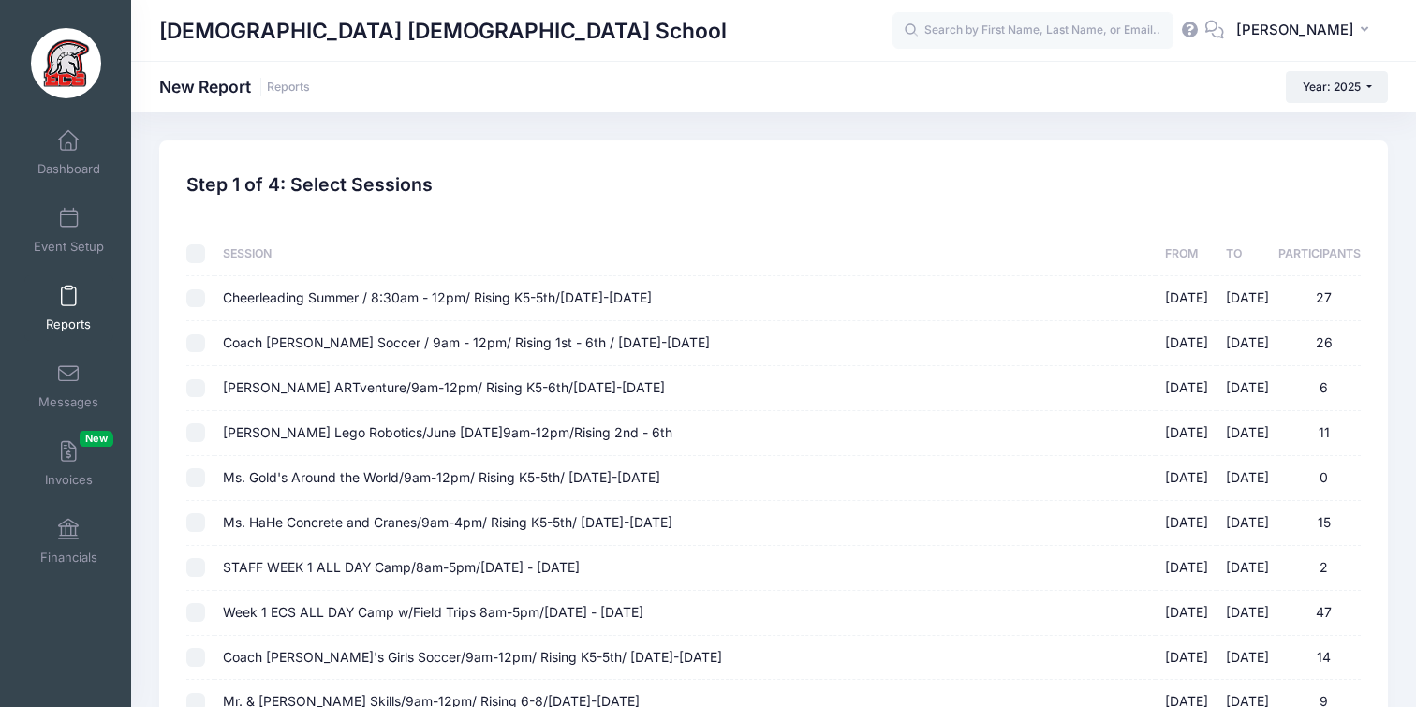
checkbox input "false"
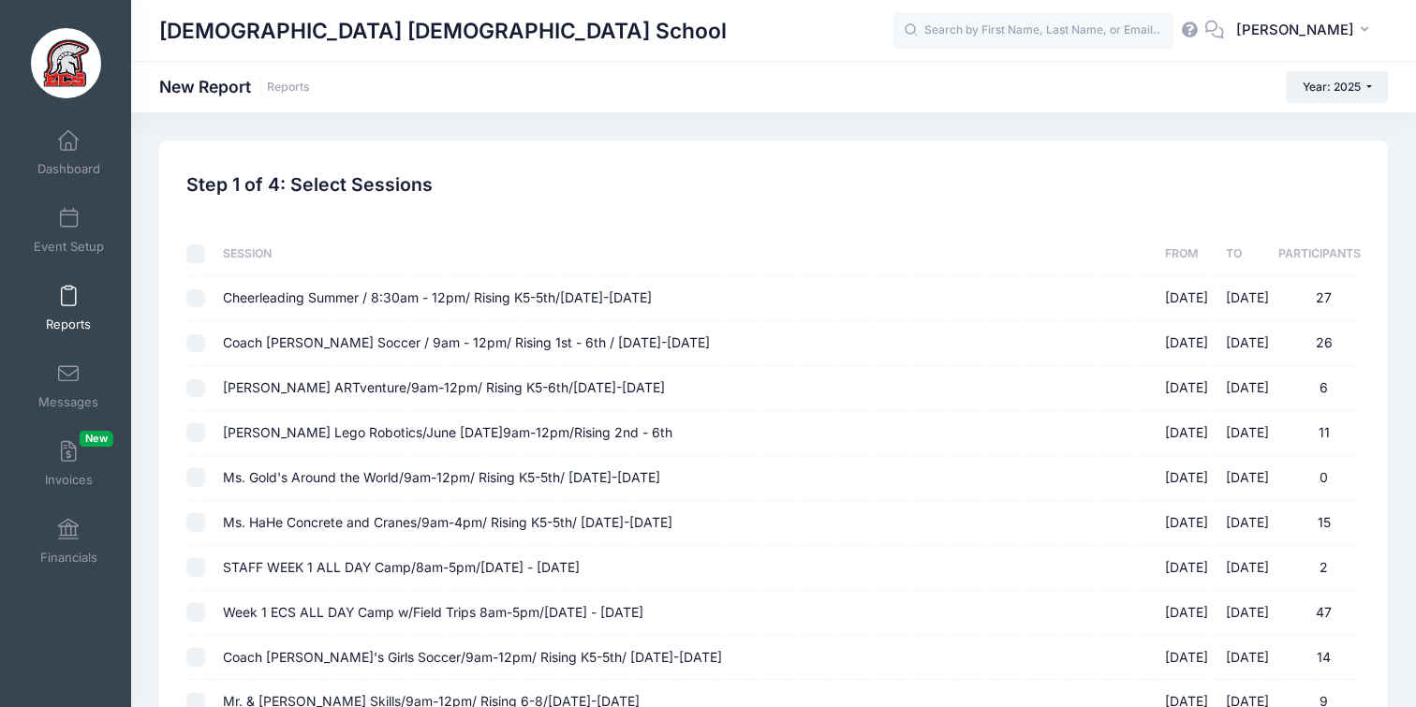
checkbox input "false"
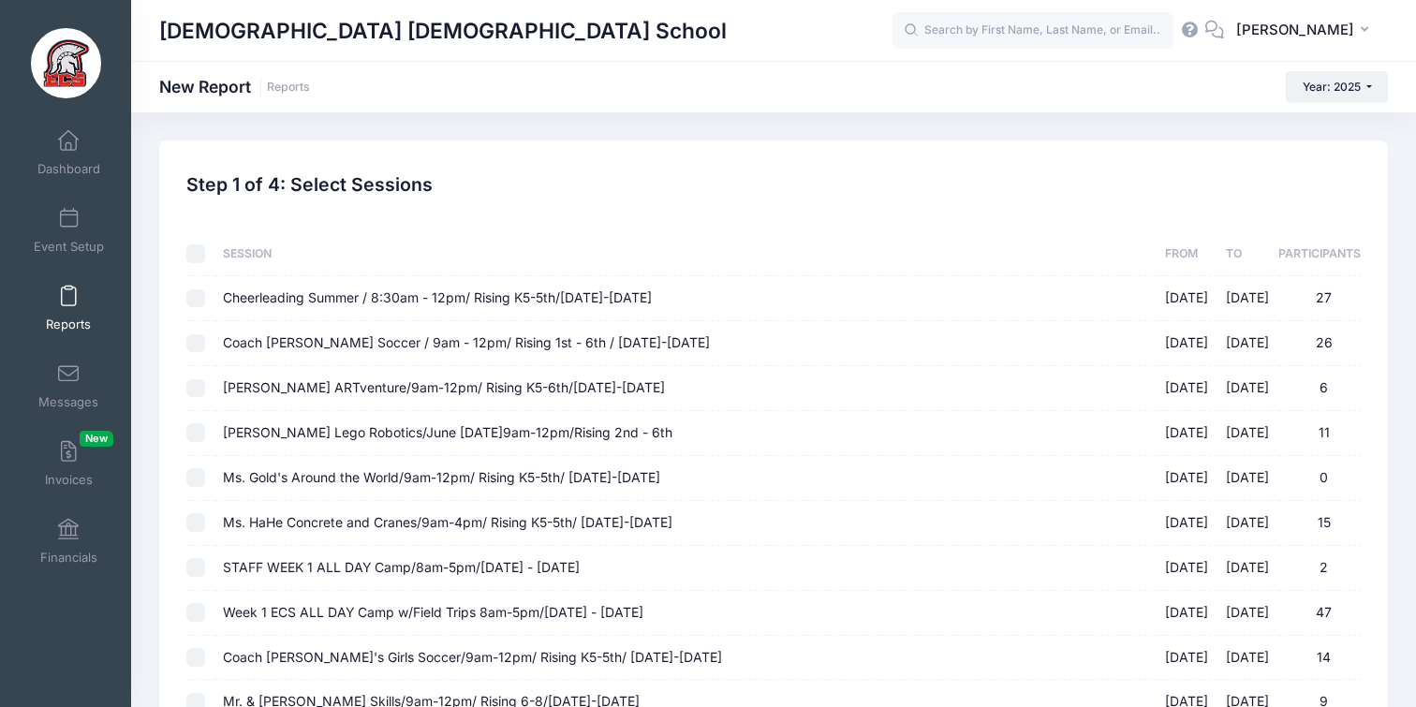
checkbox input "false"
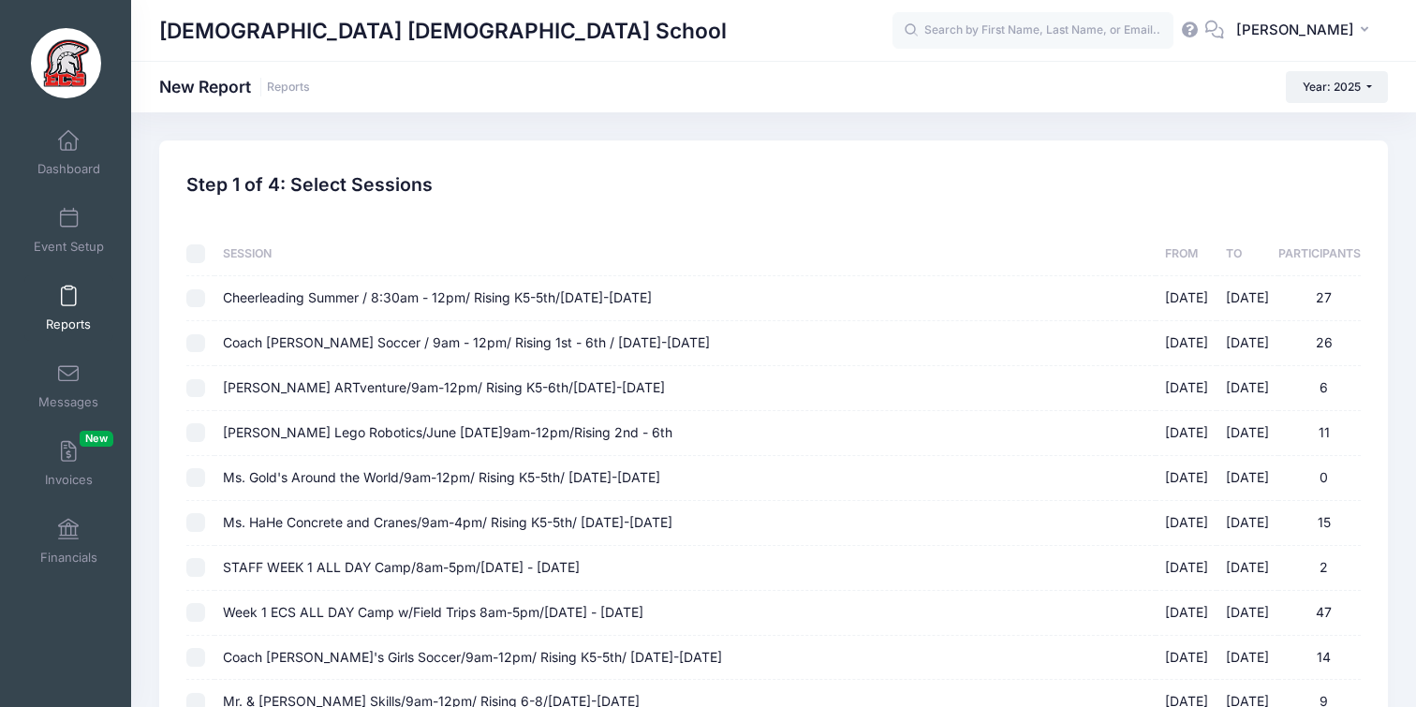
checkbox input "false"
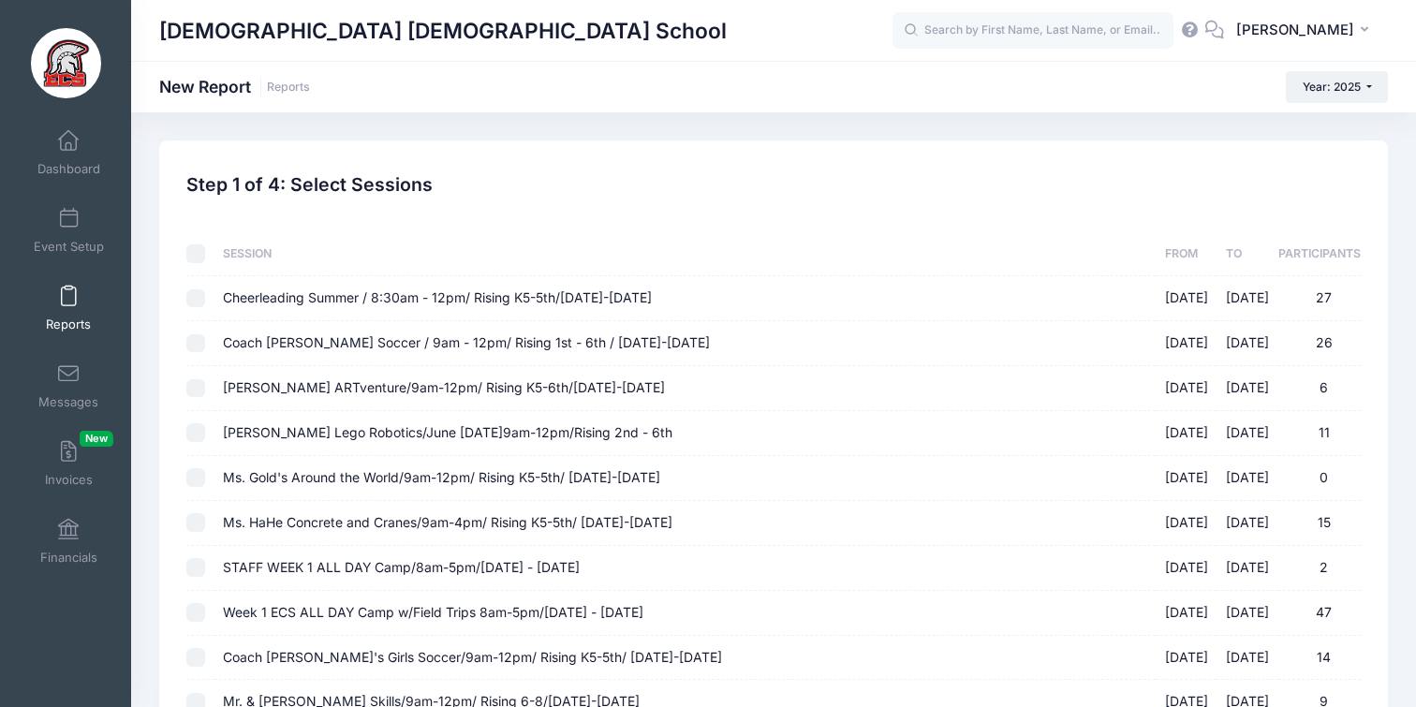
checkbox input "false"
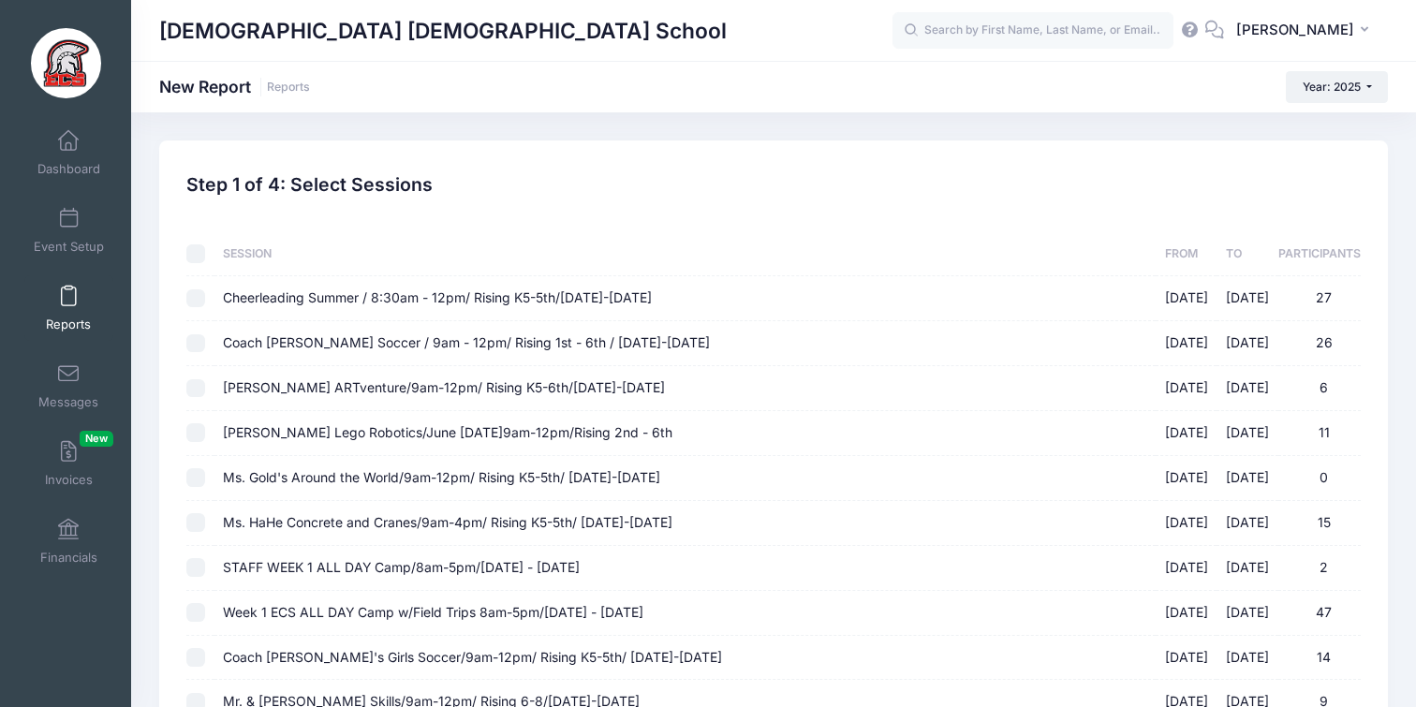
checkbox input "false"
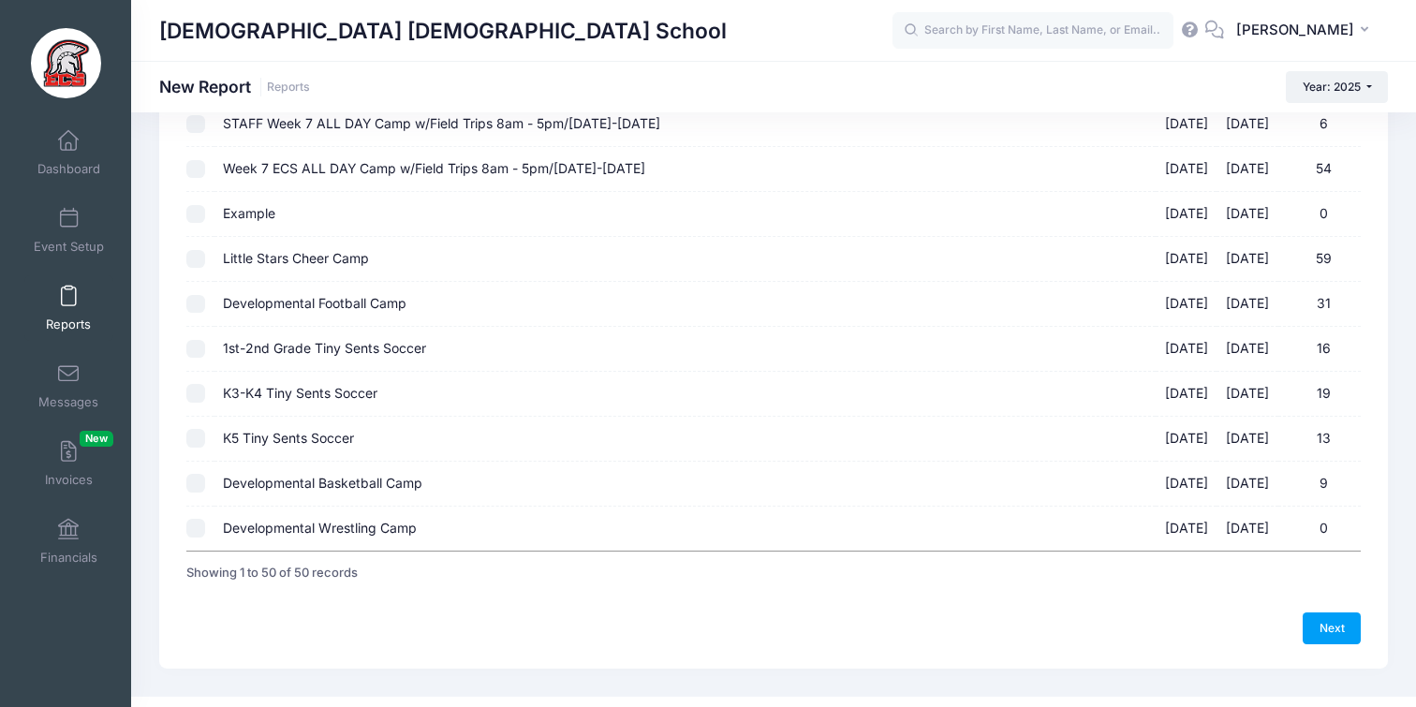
scroll to position [1966, 0]
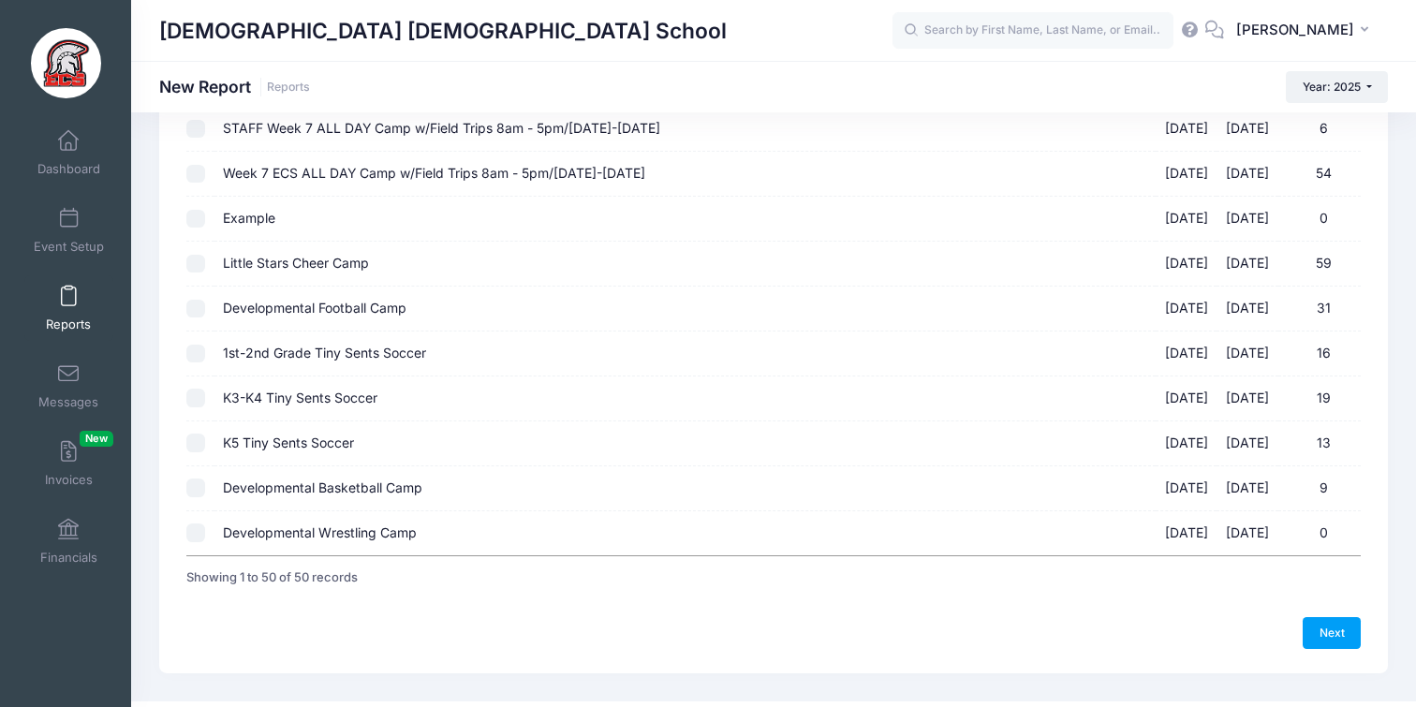
click at [196, 316] on input "Developmental Football Camp [DATE] - [DATE] 31" at bounding box center [195, 309] width 19 height 19
checkbox input "true"
click at [1339, 624] on link "Next" at bounding box center [1332, 633] width 58 height 32
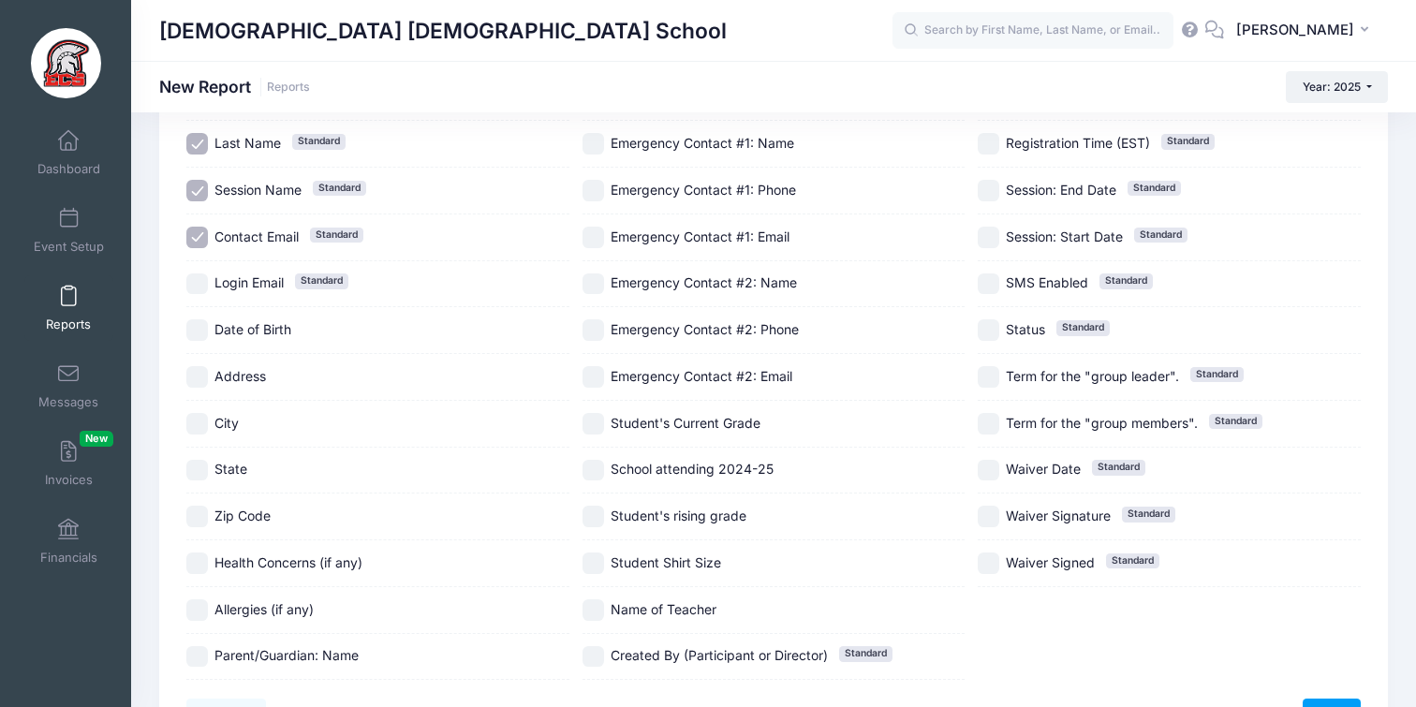
scroll to position [233, 0]
click at [597, 422] on input "Student's Current Grade" at bounding box center [594, 423] width 22 height 22
checkbox input "true"
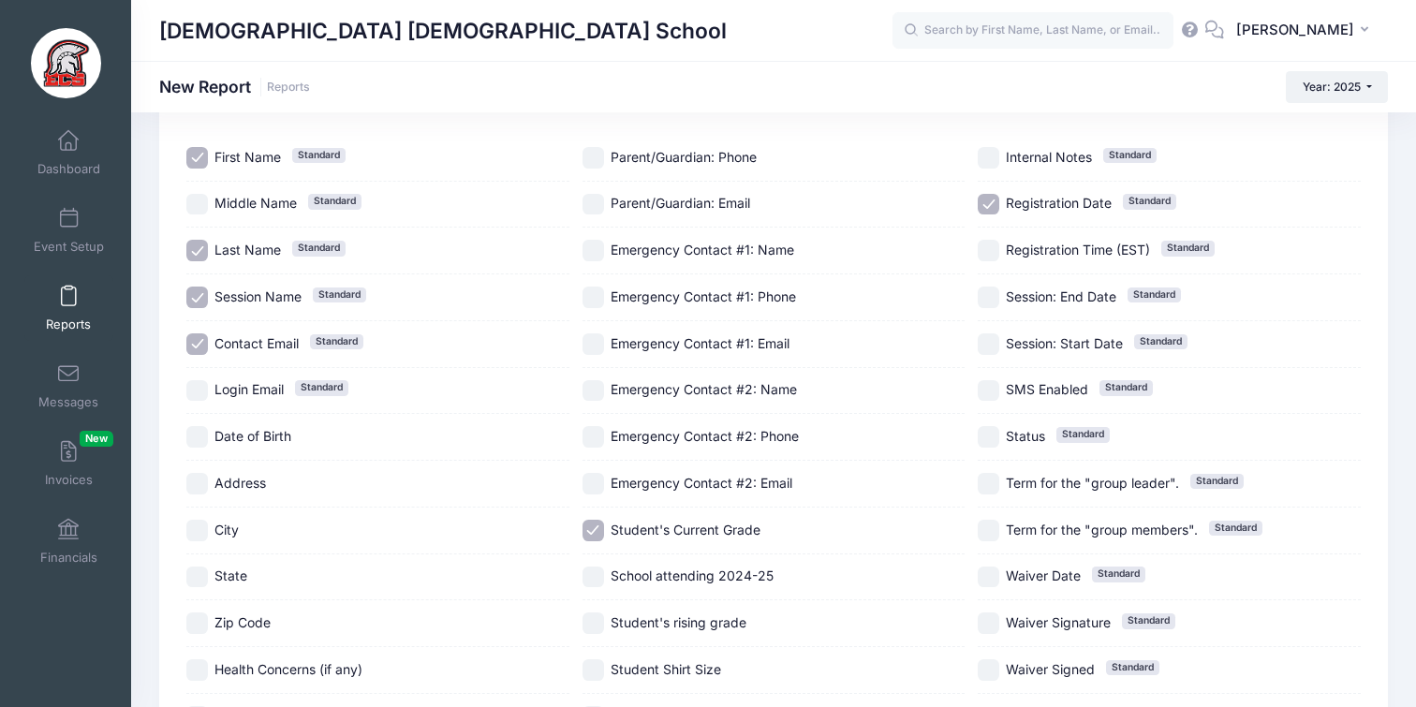
scroll to position [129, 0]
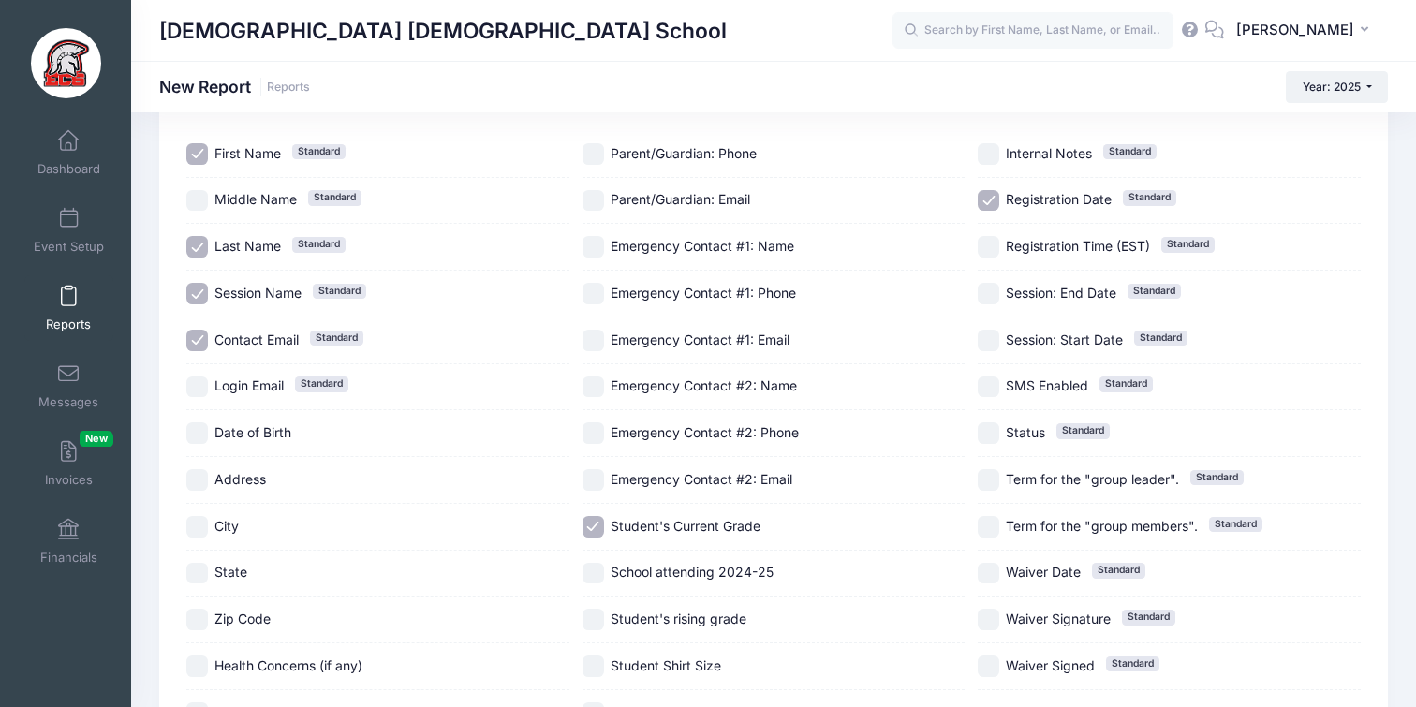
drag, startPoint x: 985, startPoint y: 199, endPoint x: 977, endPoint y: 212, distance: 15.6
click at [985, 200] on input "Registration Date Standard" at bounding box center [989, 201] width 22 height 22
checkbox input "false"
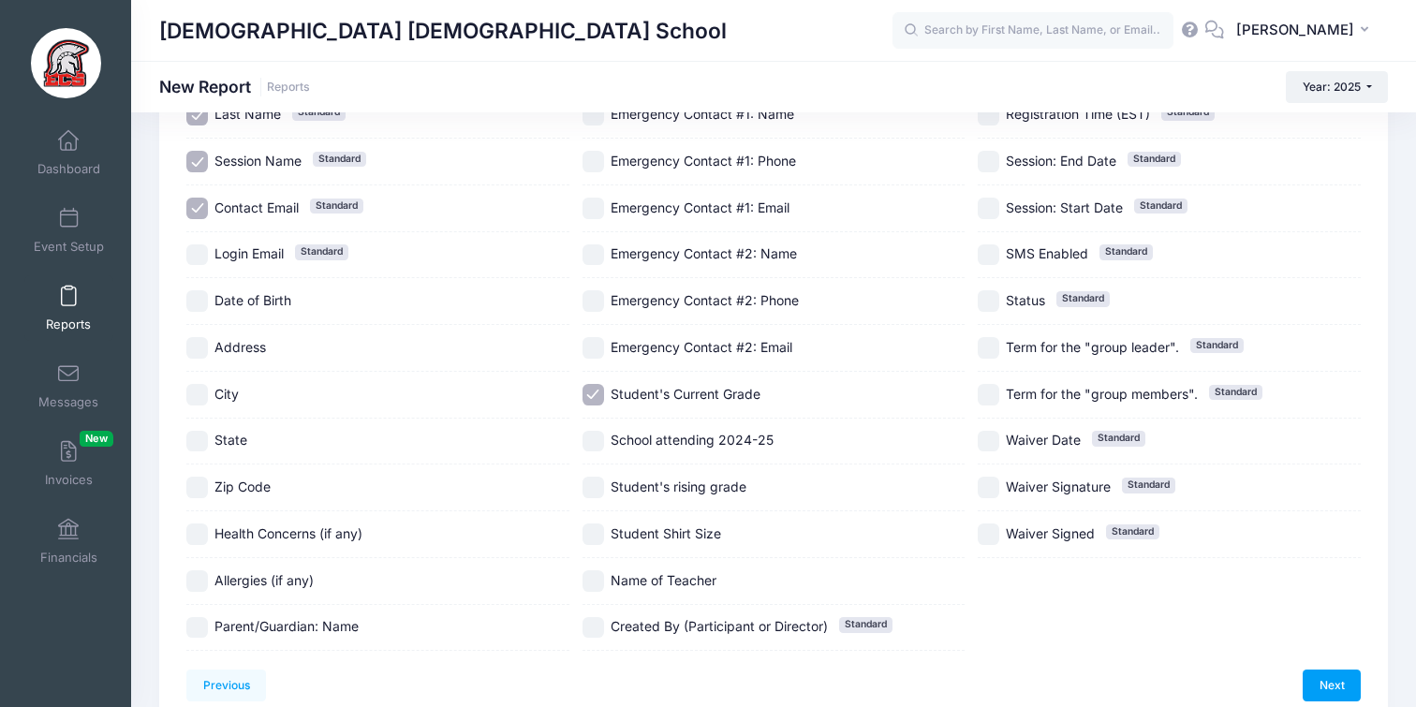
scroll to position [350, 0]
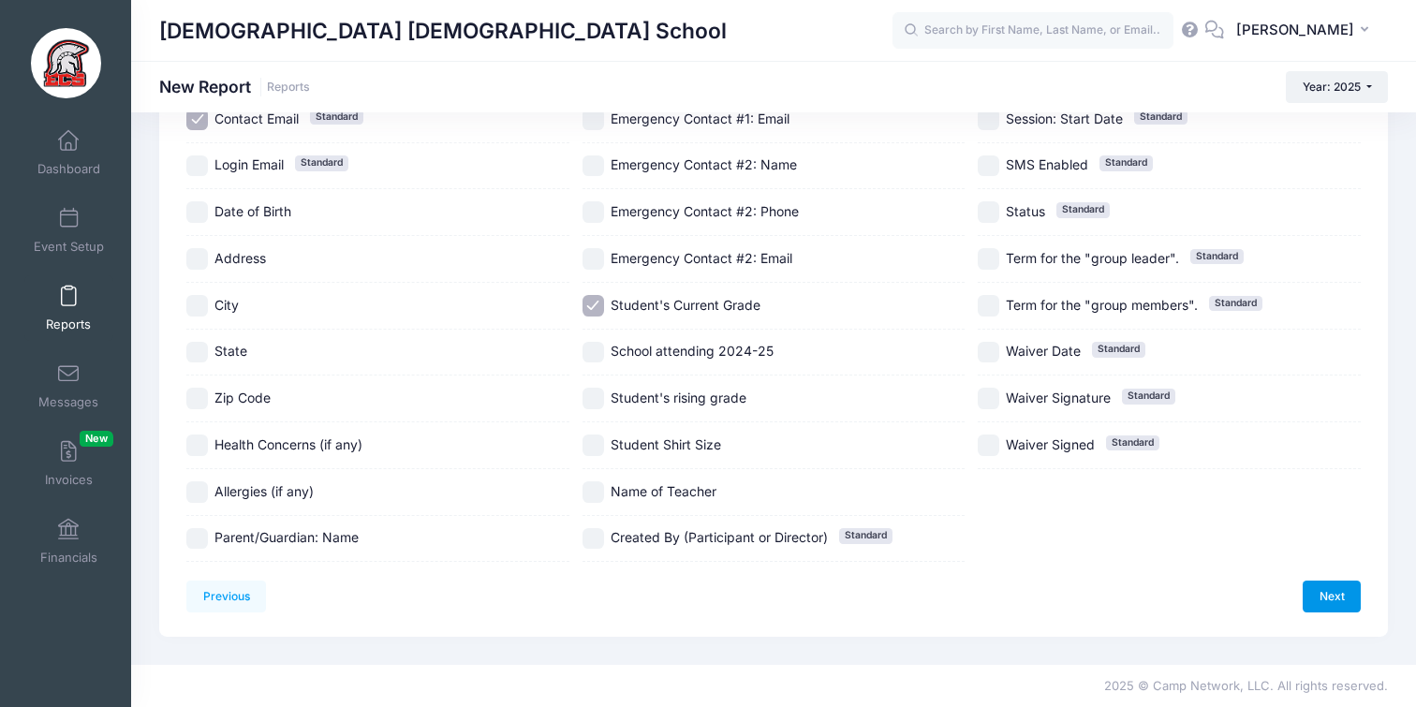
click at [1313, 590] on link "Next" at bounding box center [1332, 597] width 58 height 32
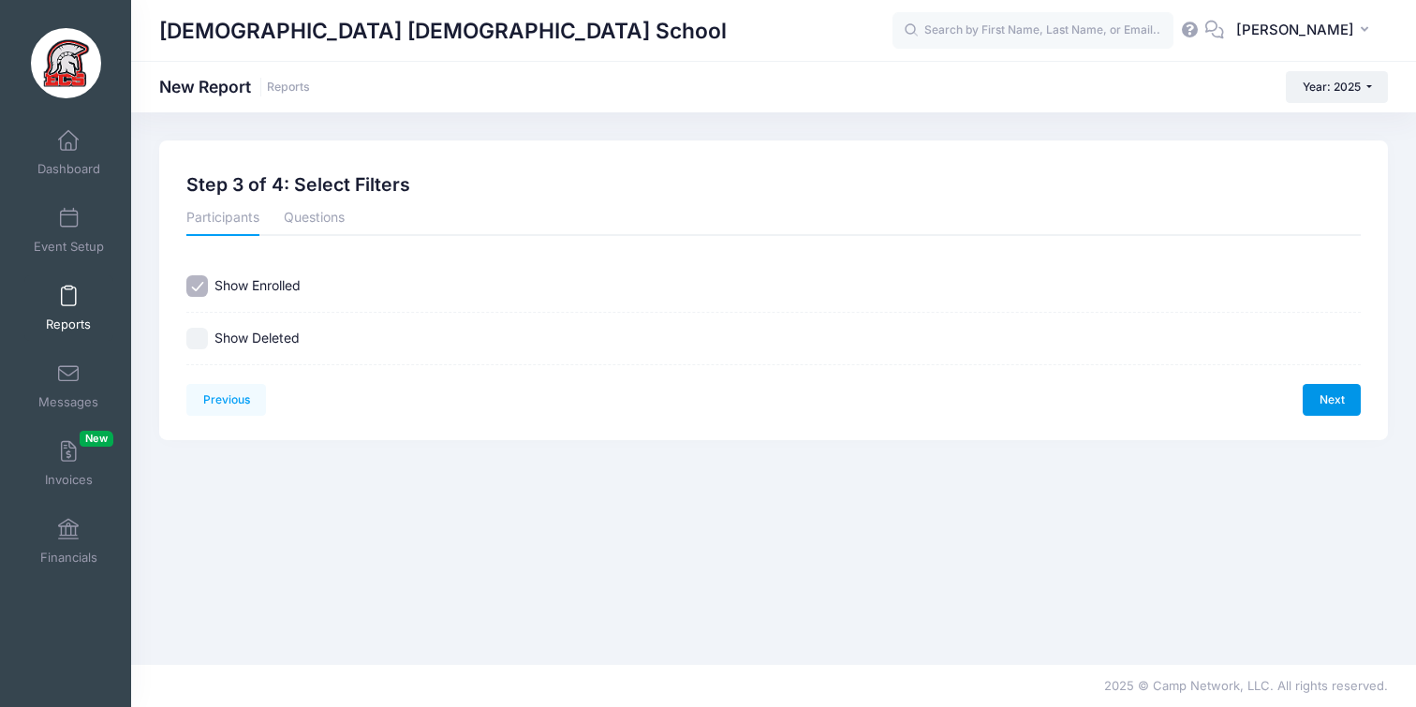
click at [1341, 400] on link "Next" at bounding box center [1332, 400] width 58 height 32
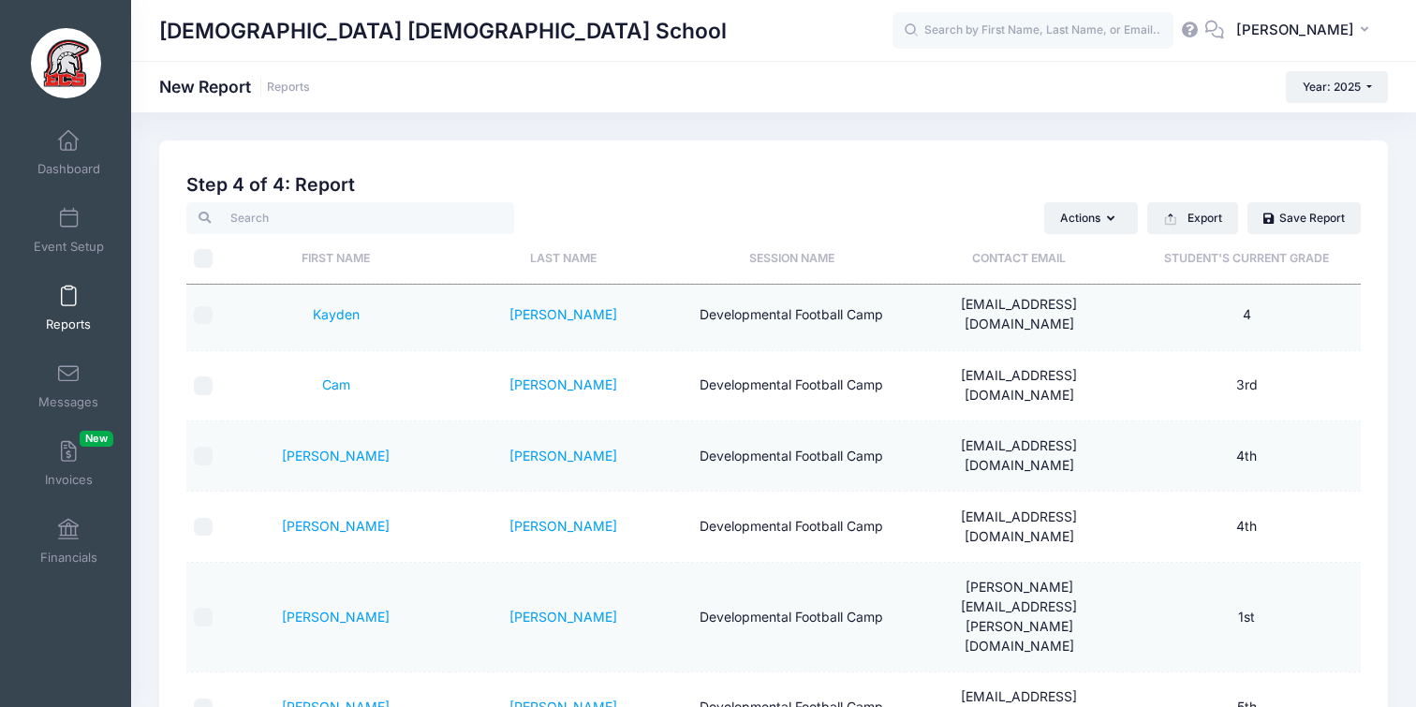
scroll to position [7, 0]
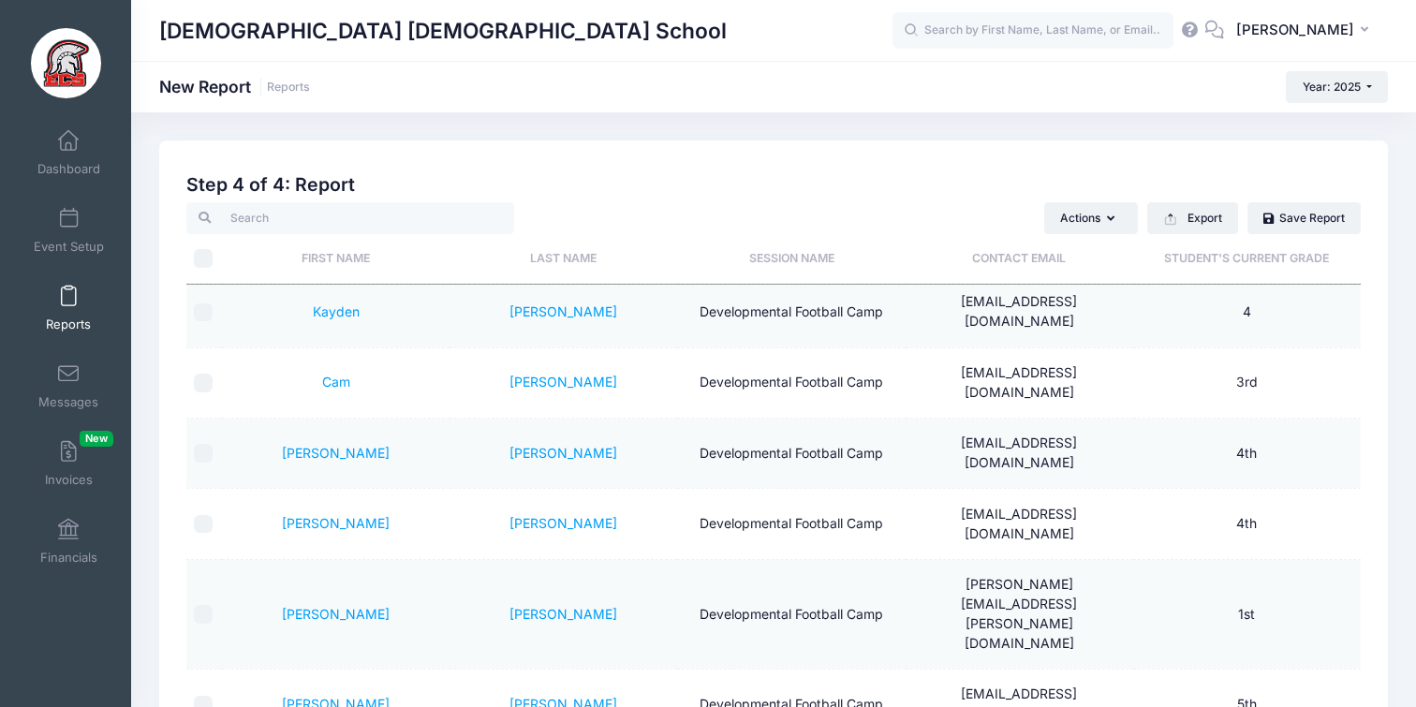
click at [1261, 265] on th "Student's Current Grade" at bounding box center [1247, 259] width 228 height 50
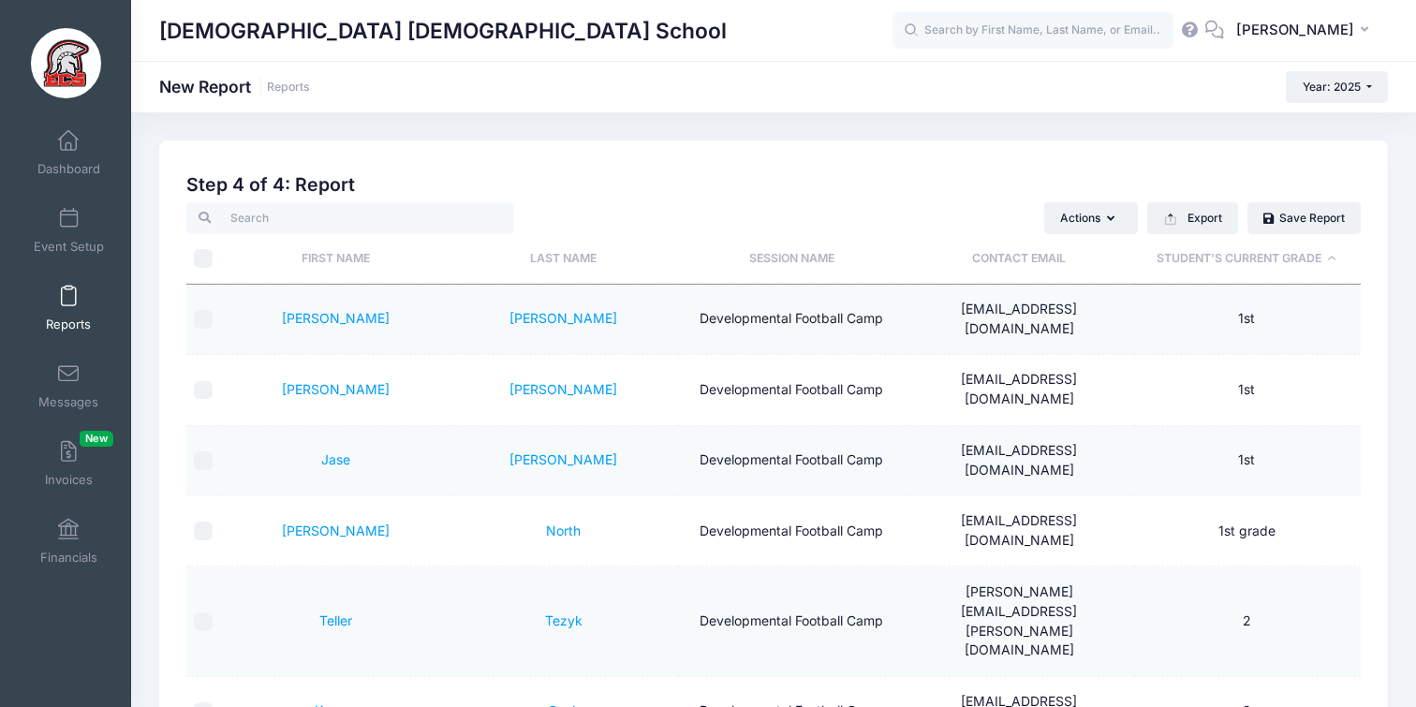
scroll to position [349, 0]
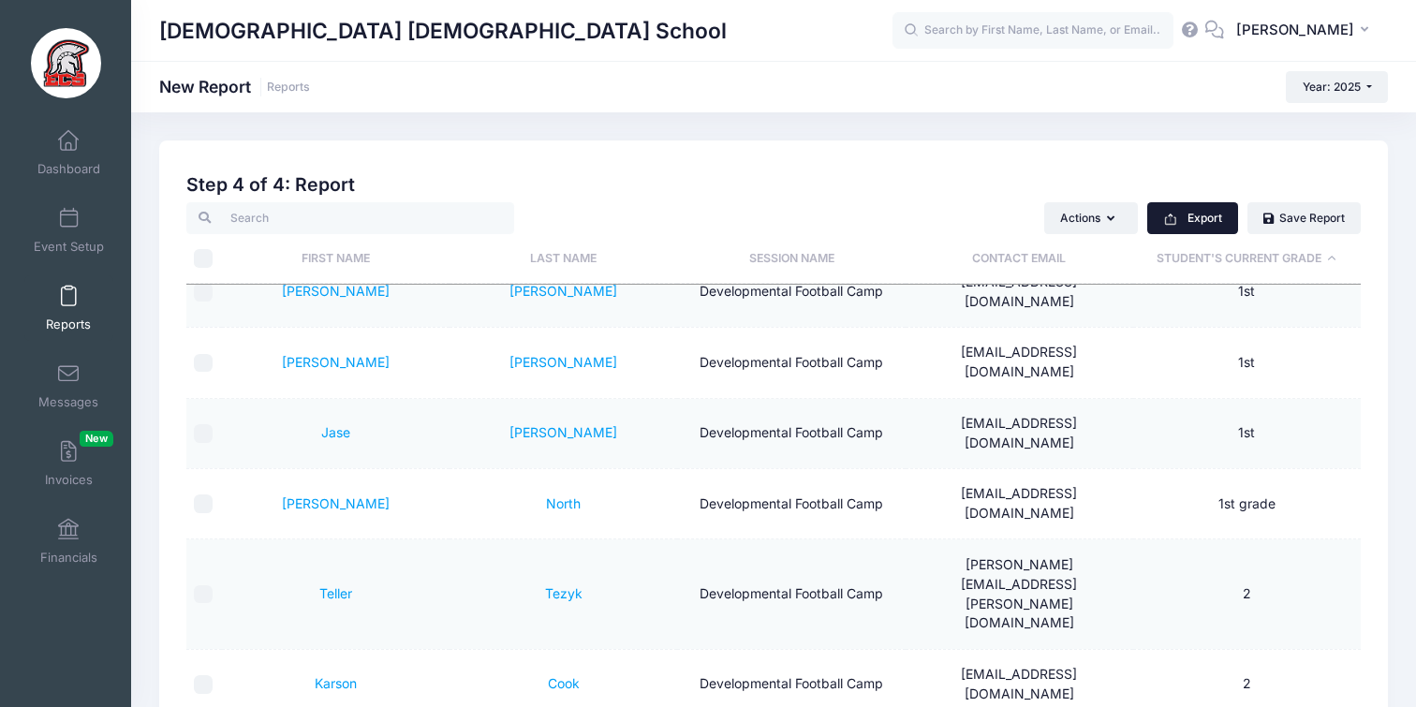
click at [1212, 224] on button "Export" at bounding box center [1193, 218] width 91 height 32
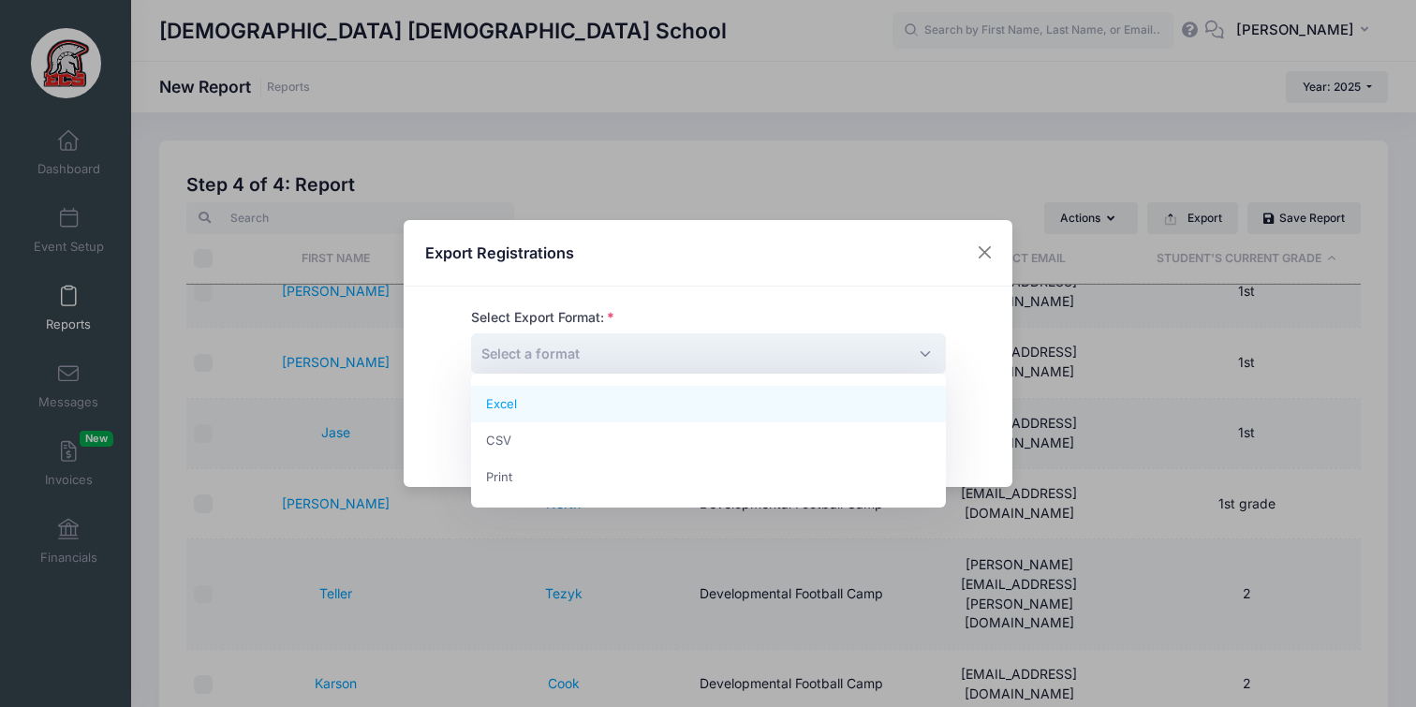
drag, startPoint x: 772, startPoint y: 356, endPoint x: 733, endPoint y: 378, distance: 44.0
click at [771, 357] on span "Select a format" at bounding box center [708, 353] width 475 height 40
select select "excel"
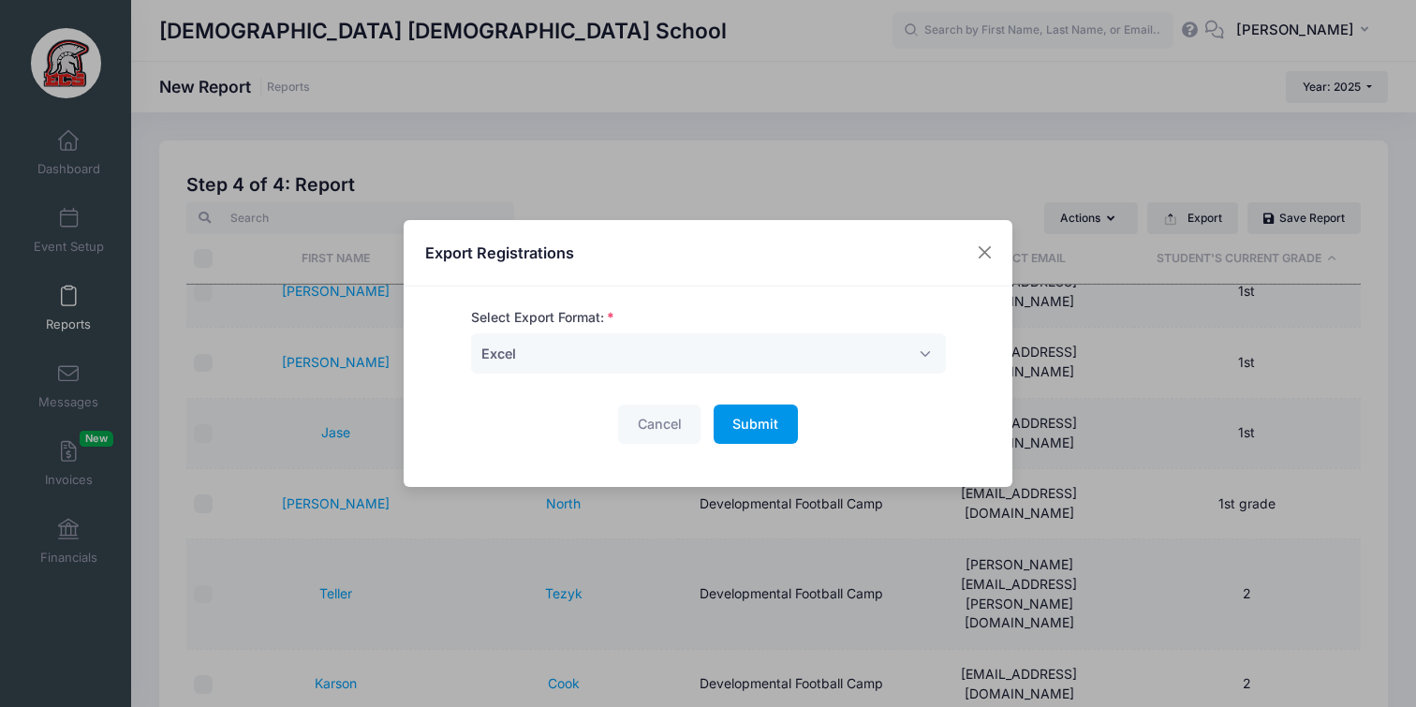
click at [787, 424] on button "Submit Please wait..." at bounding box center [756, 425] width 84 height 40
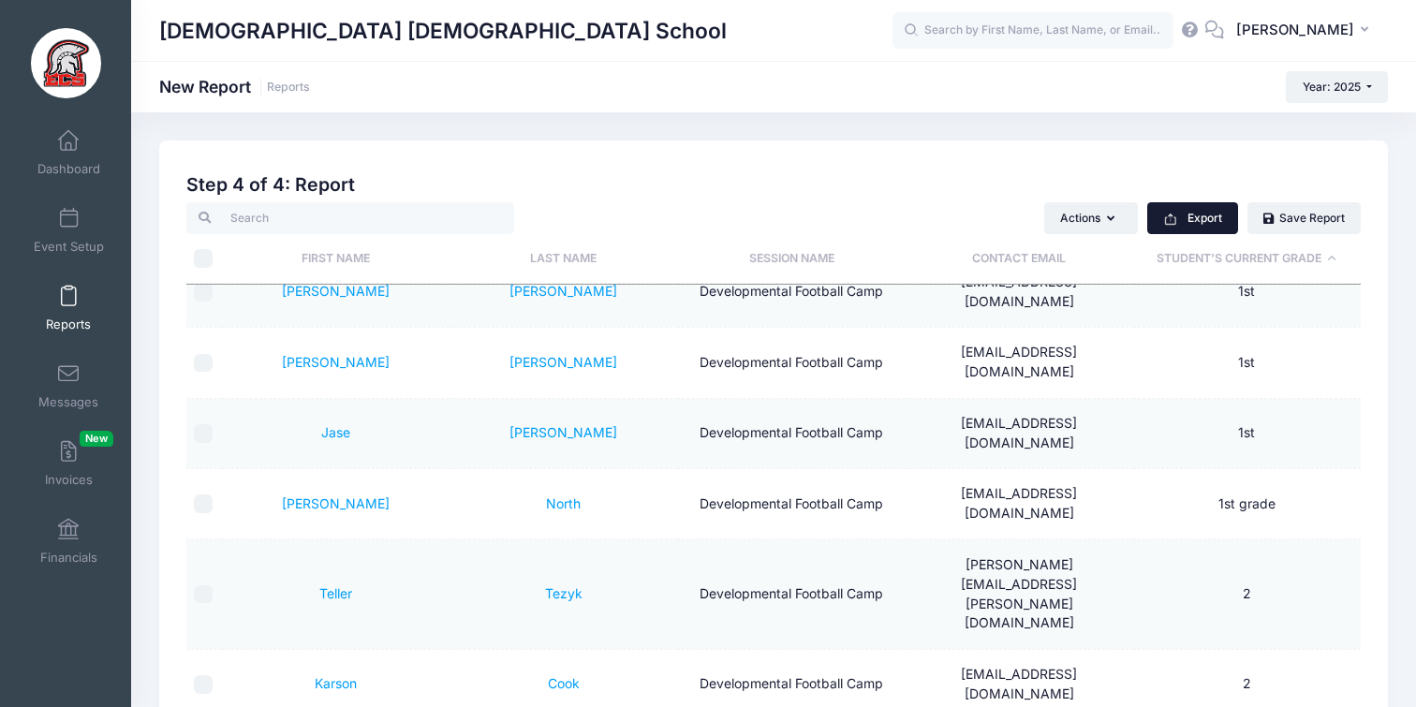
scroll to position [8, 0]
